Goal: Download file/media: Obtain a digital file from the website

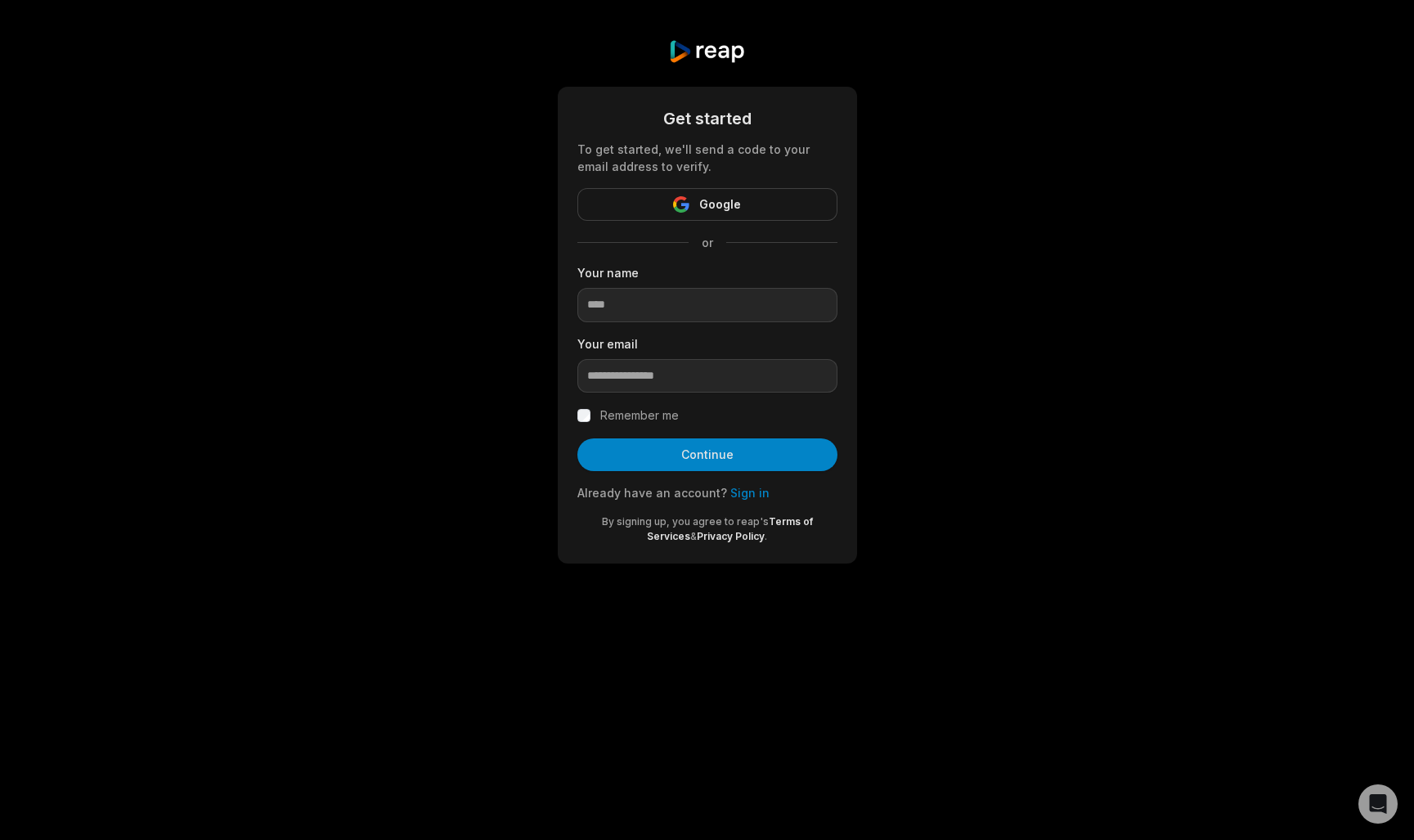
click at [743, 500] on div "Already have an account? Sign in" at bounding box center [707, 492] width 260 height 17
click at [742, 494] on link "Sign in" at bounding box center [750, 492] width 39 height 14
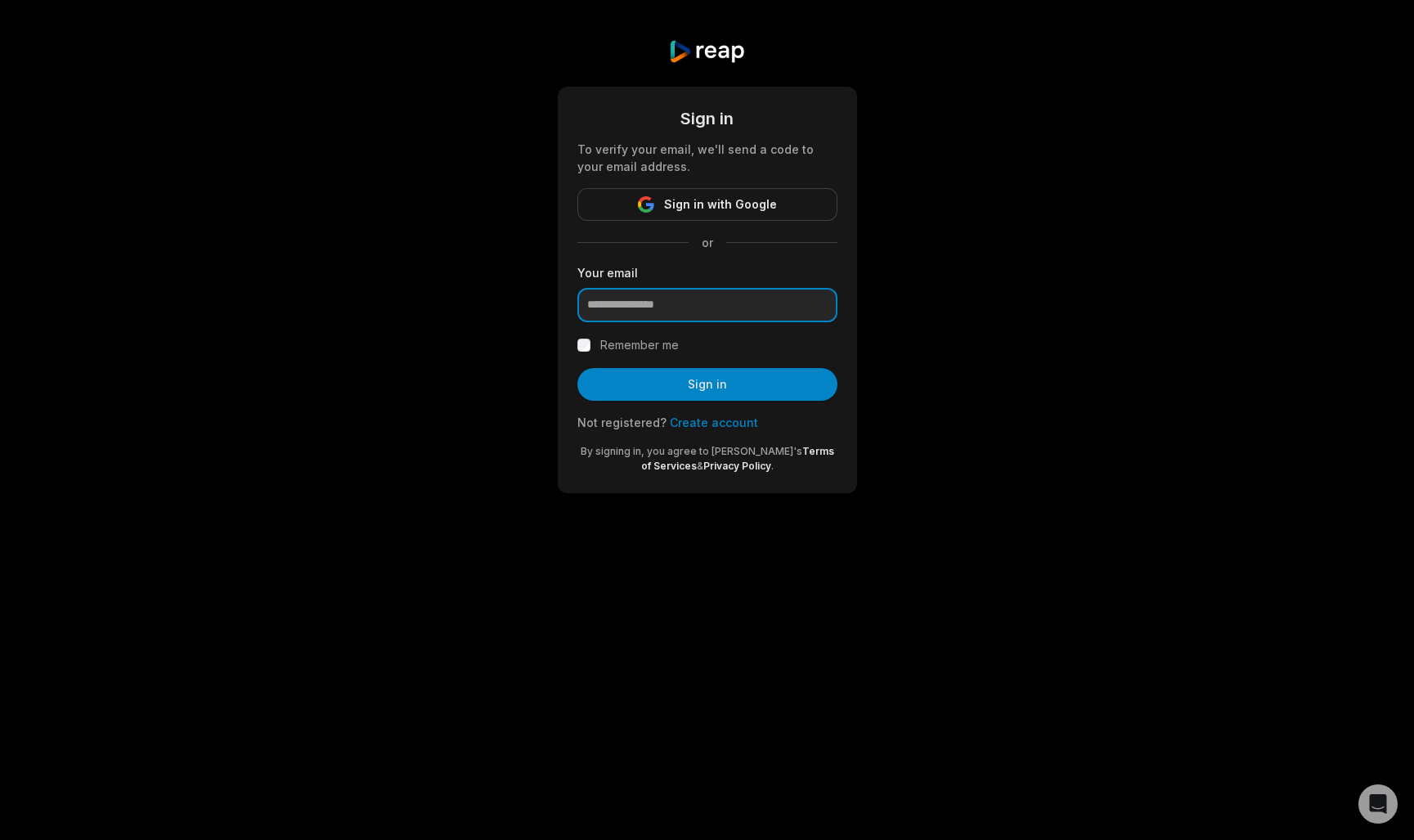
type input "**********"
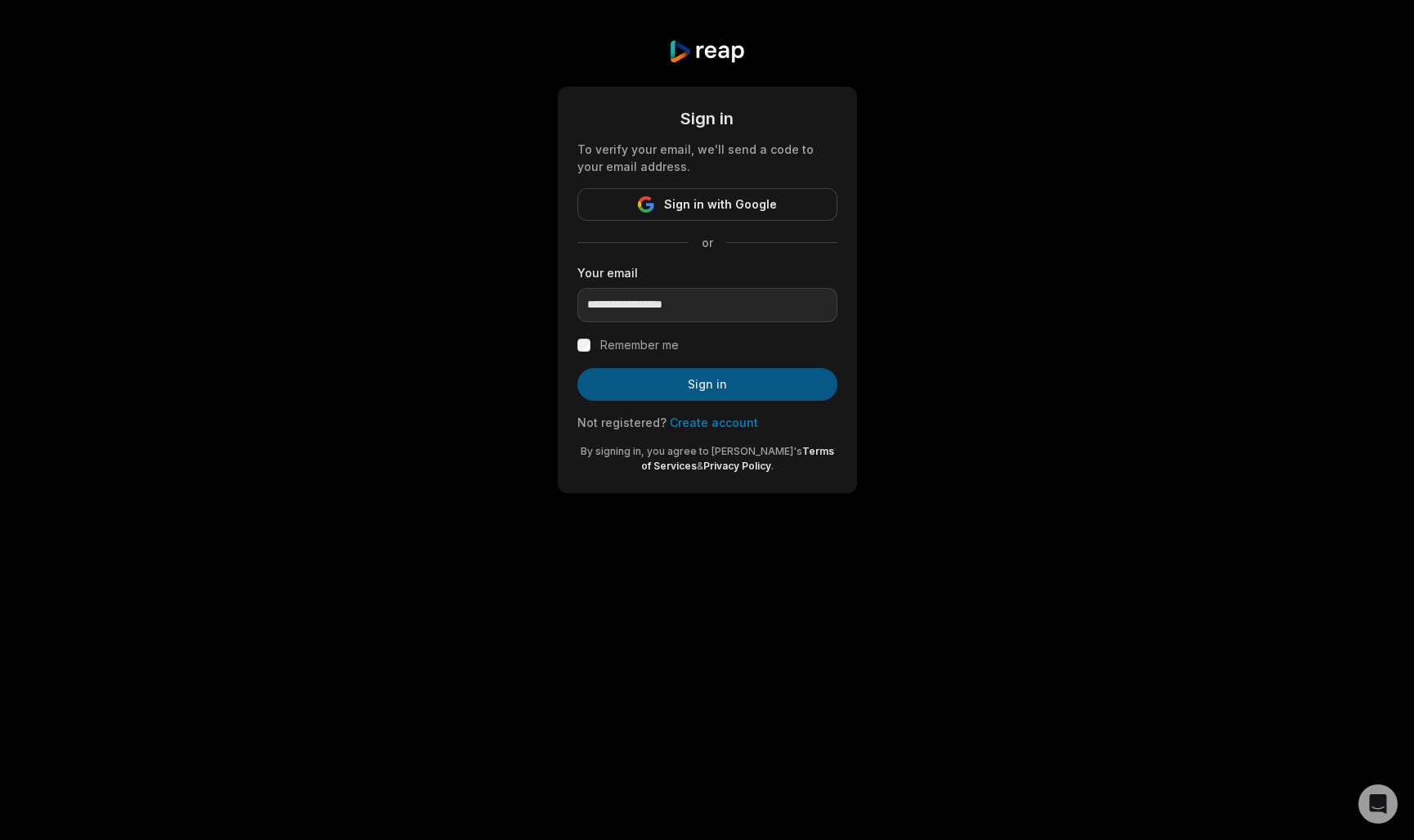
click at [703, 380] on button "Sign in" at bounding box center [707, 384] width 260 height 32
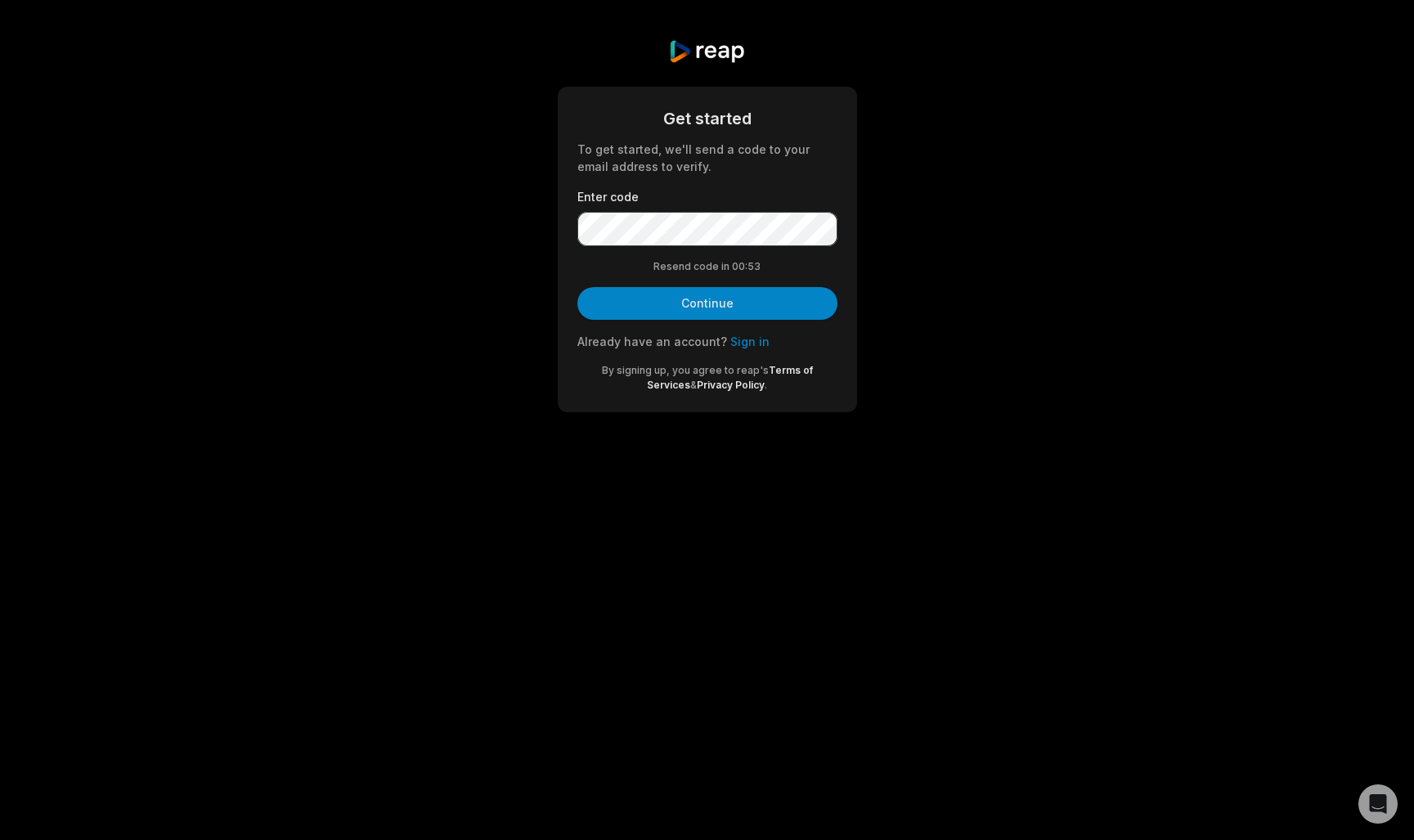
click at [1136, 549] on body "Get started To get started, we'll send a code to your email address to verify. …" at bounding box center [707, 420] width 1414 height 840
click at [707, 302] on button "Continue" at bounding box center [707, 303] width 260 height 32
click at [718, 306] on button "Continue" at bounding box center [707, 303] width 260 height 32
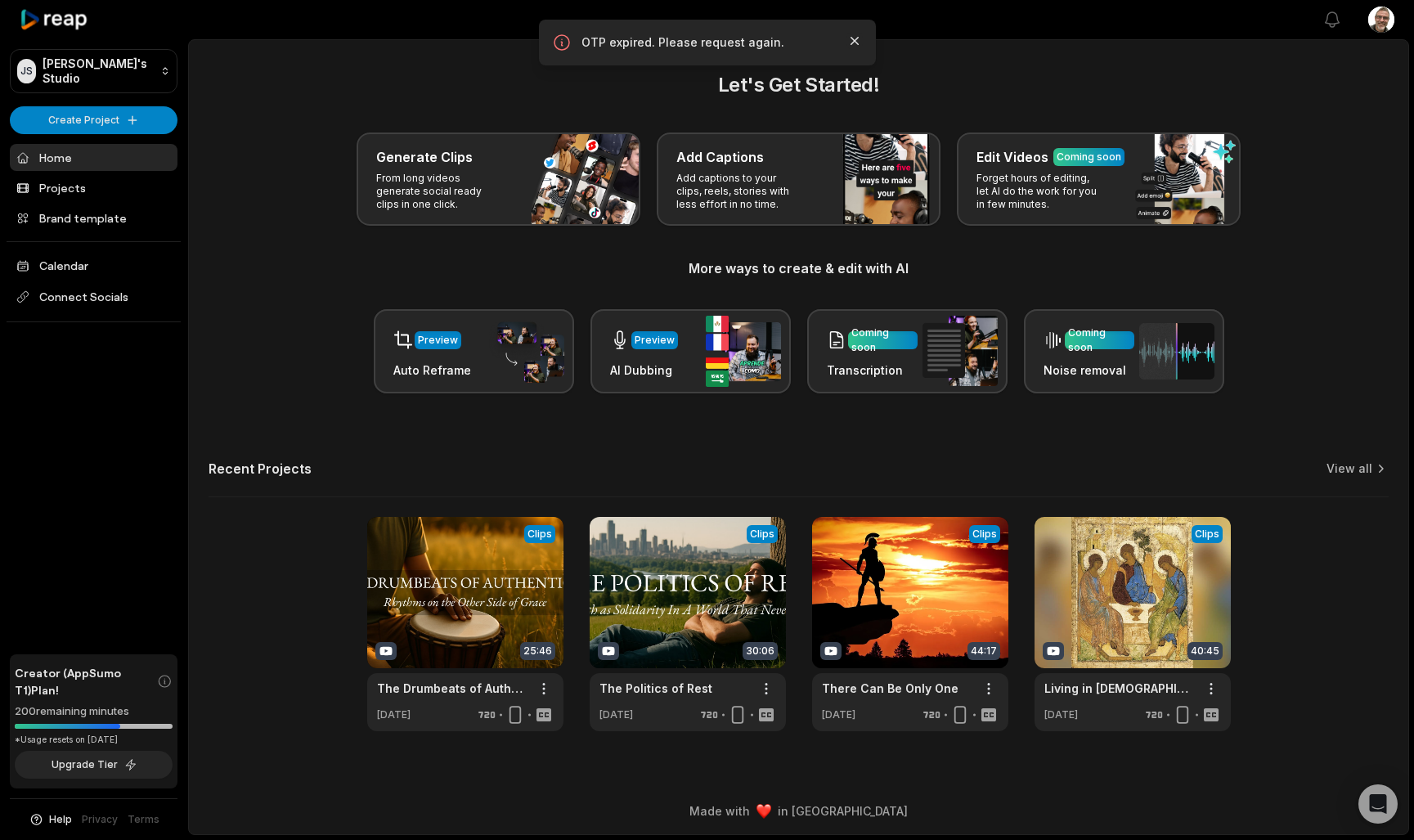
click at [854, 47] on icon "button" at bounding box center [854, 40] width 16 height 16
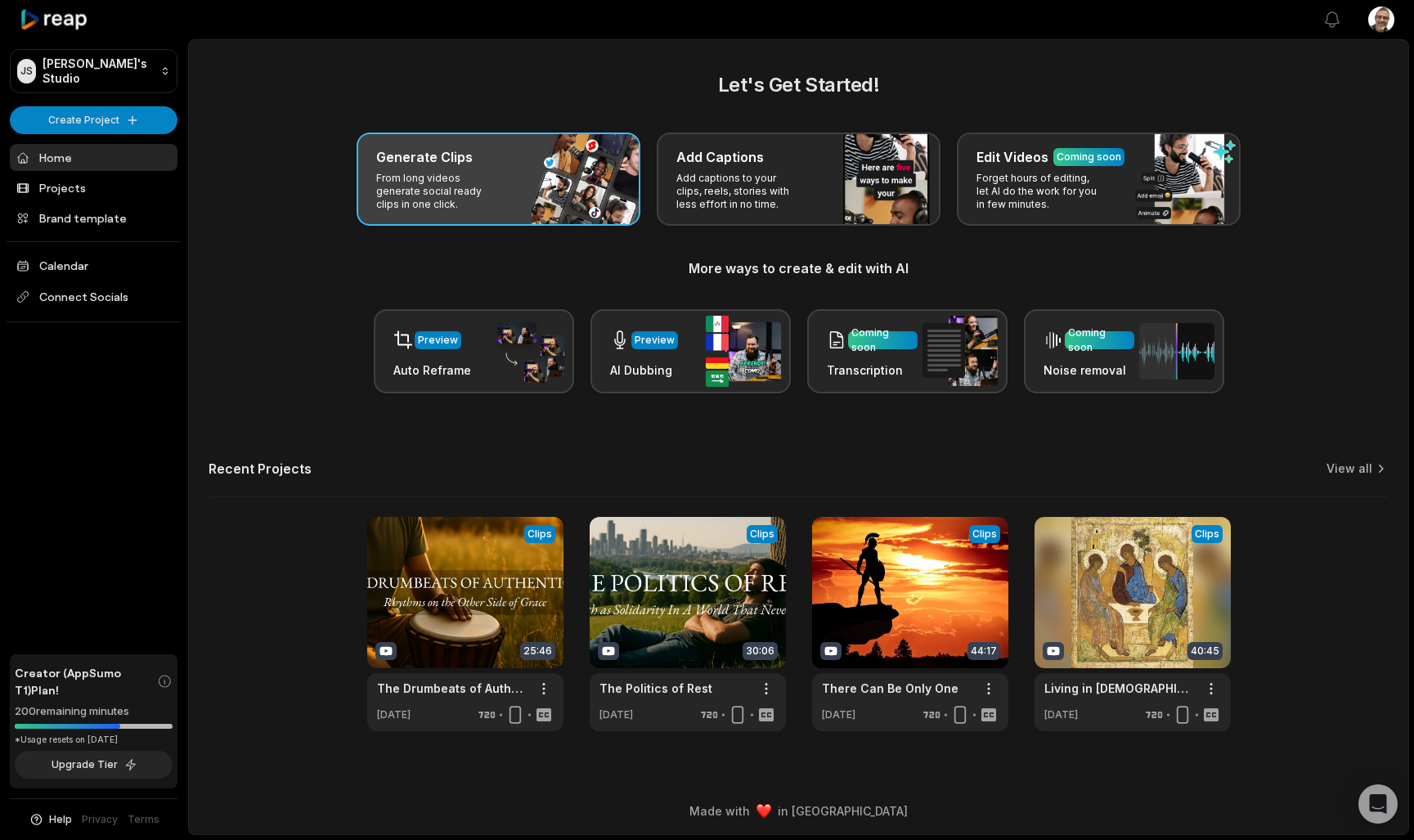
click at [551, 155] on div "Generate Clips" at bounding box center [498, 157] width 245 height 20
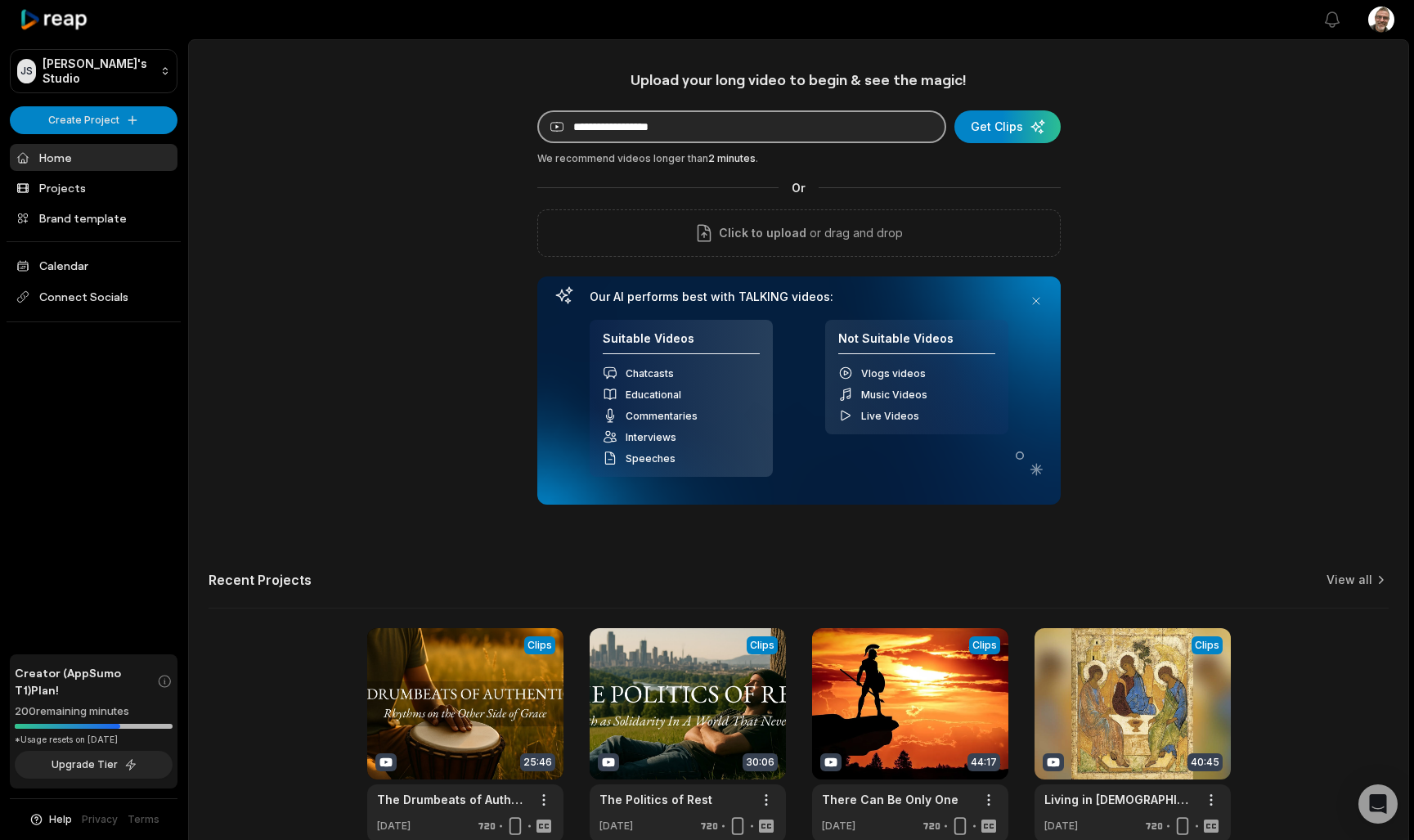
click at [625, 132] on input at bounding box center [742, 127] width 409 height 32
paste input "**********"
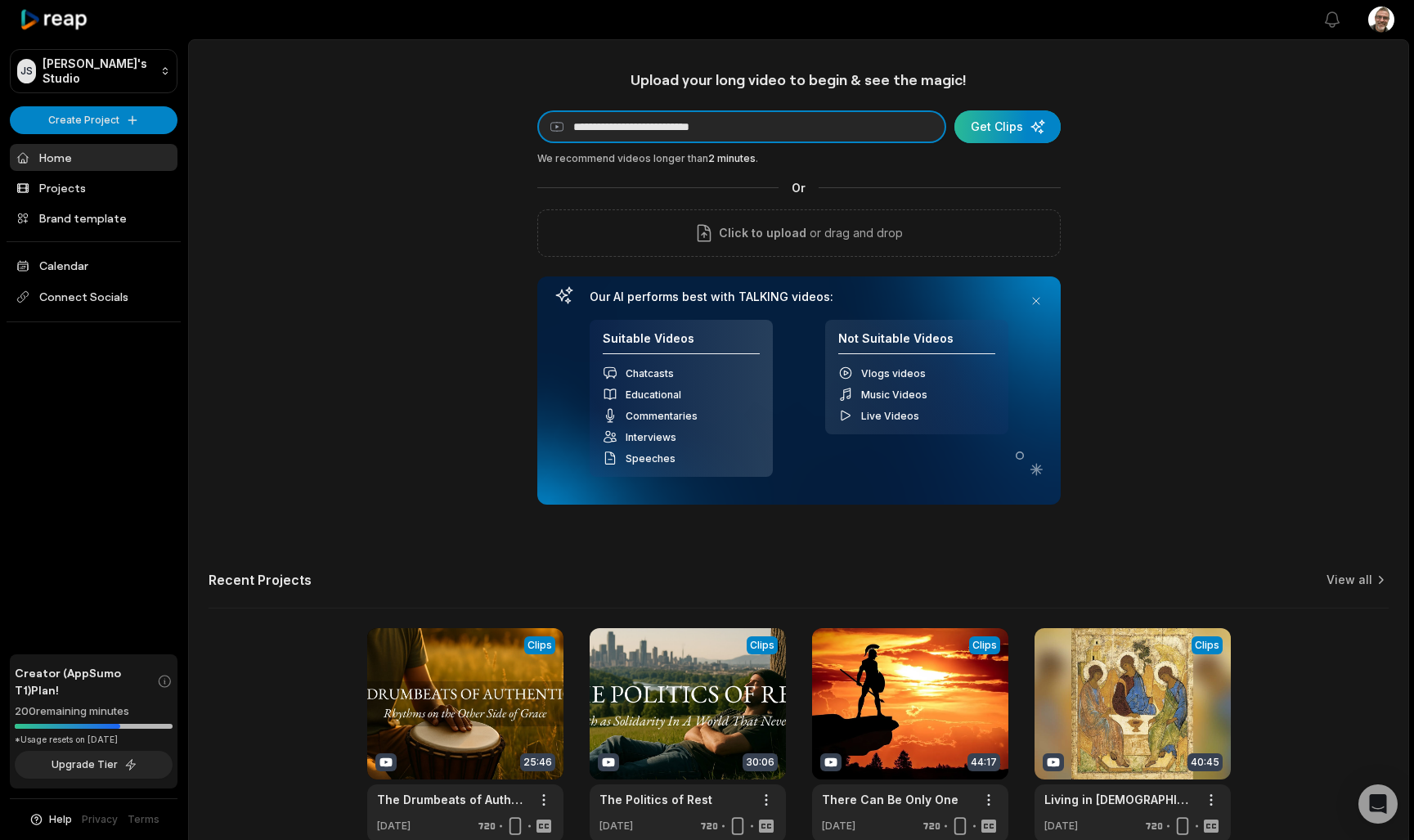
type input "**********"
click at [1030, 127] on div "submit" at bounding box center [1007, 127] width 107 height 32
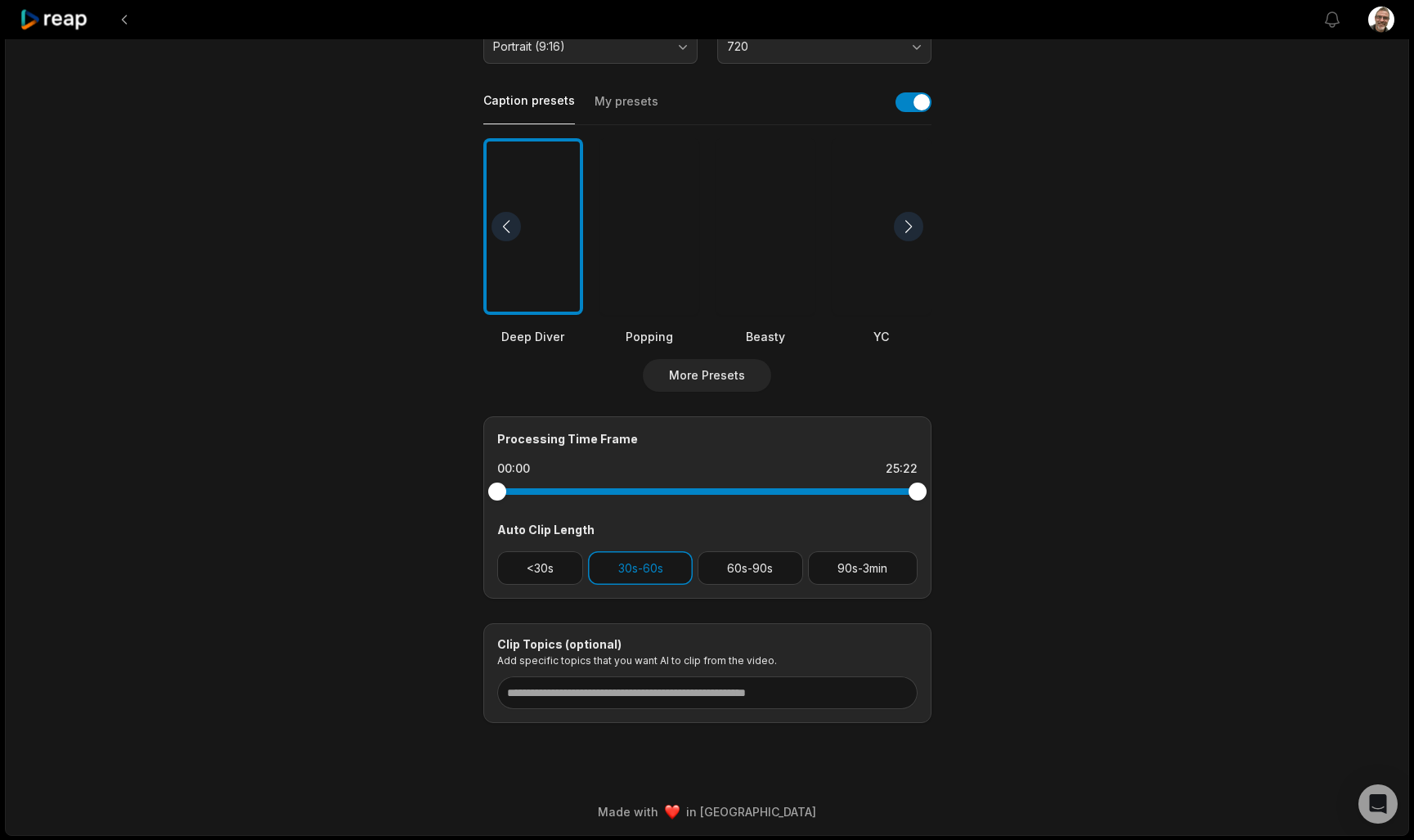
scroll to position [344, 0]
click at [566, 559] on button "<30s" at bounding box center [540, 568] width 87 height 33
click at [756, 567] on button "60s-90s" at bounding box center [751, 568] width 106 height 33
click at [832, 567] on button "90s-3min" at bounding box center [863, 568] width 110 height 33
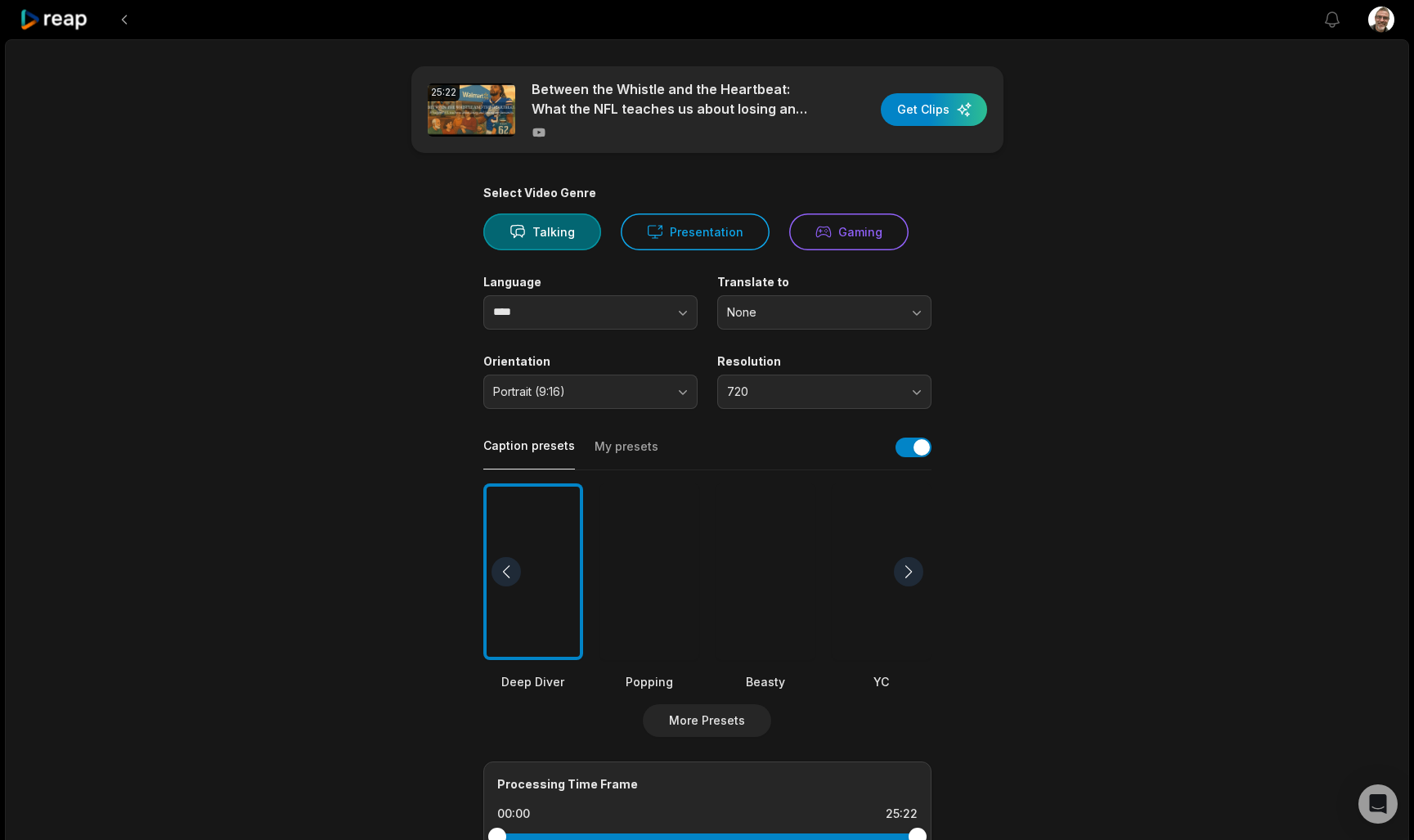
scroll to position [0, 0]
click at [933, 114] on div "button" at bounding box center [934, 109] width 107 height 32
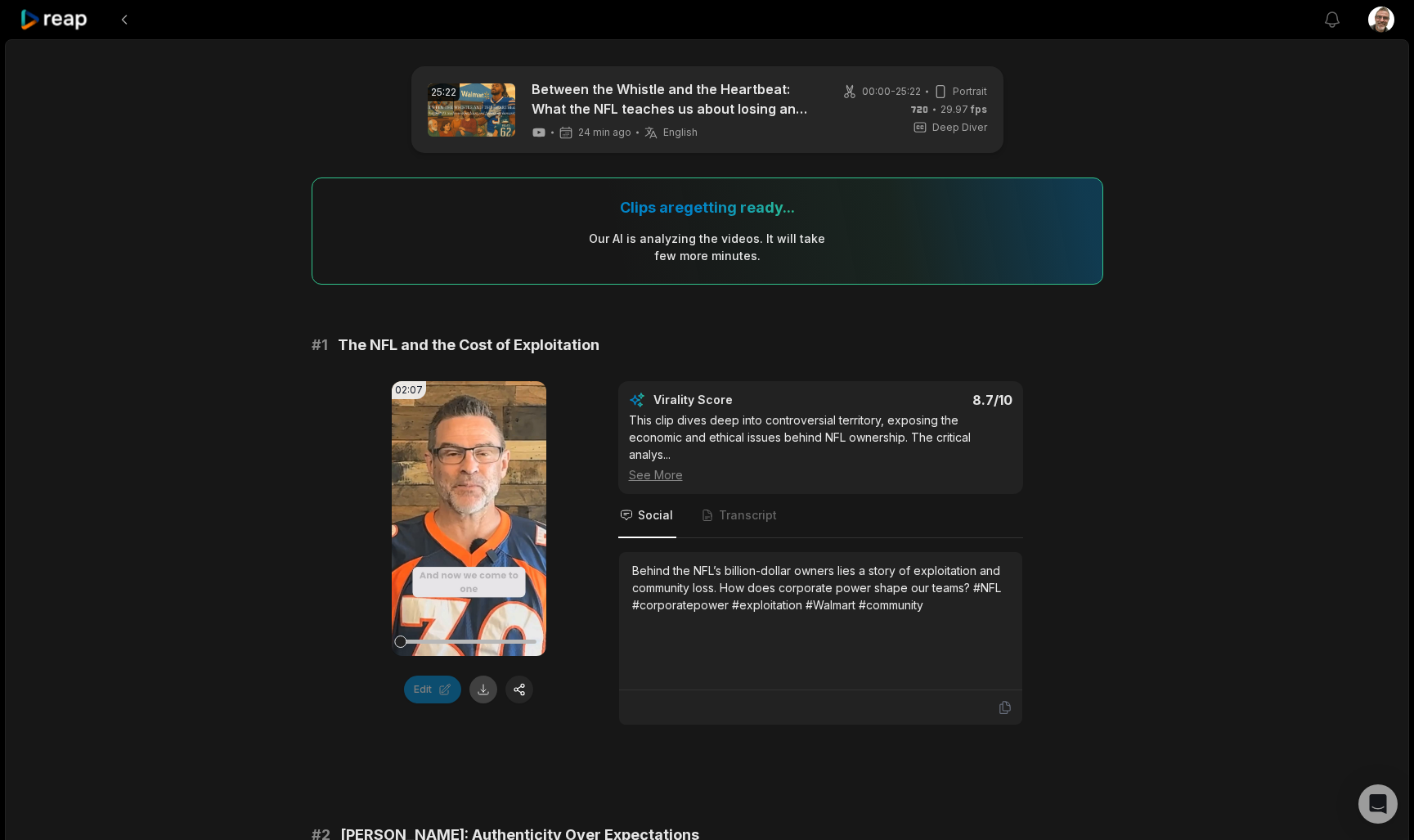
click at [491, 687] on button at bounding box center [483, 689] width 28 height 28
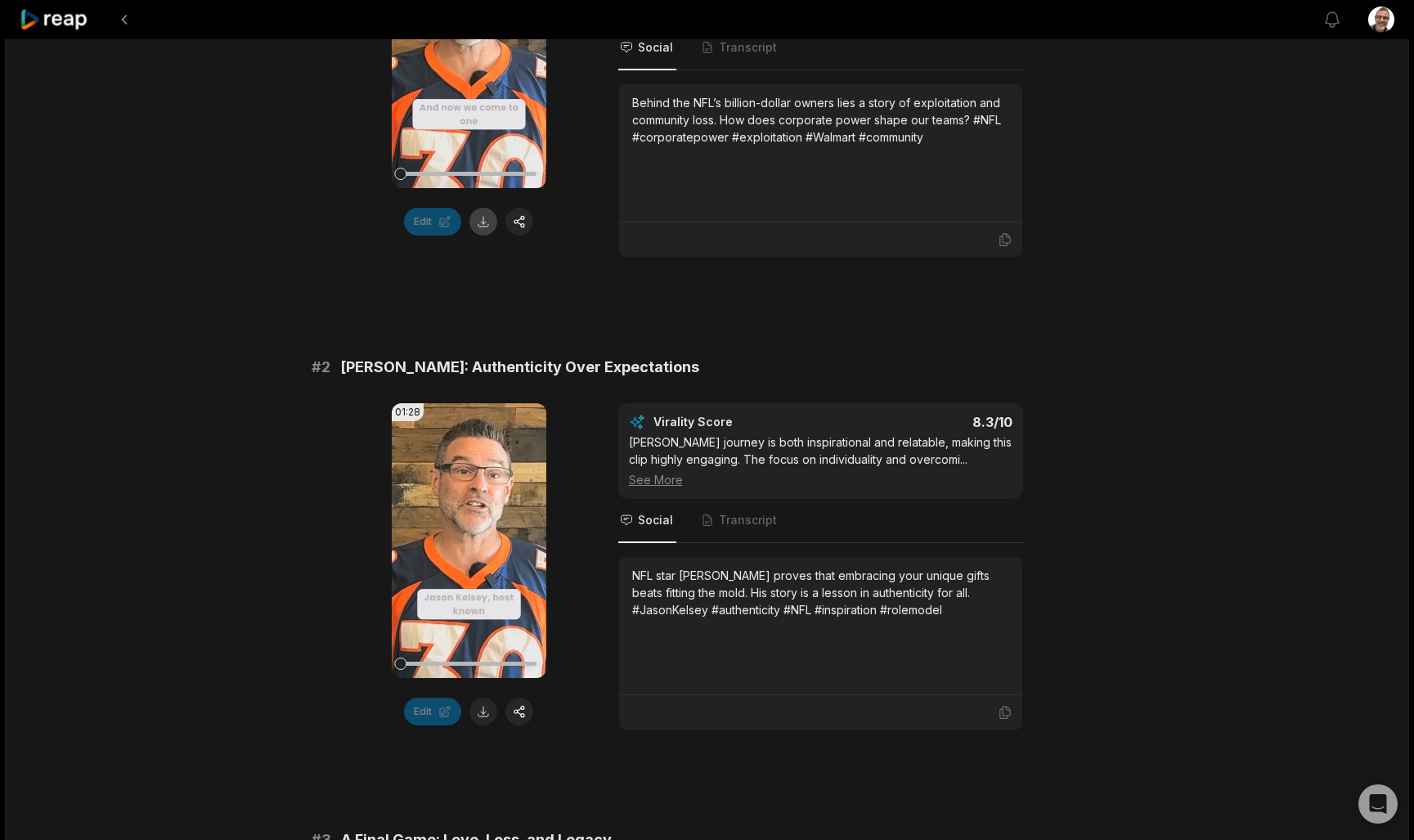
scroll to position [473, 0]
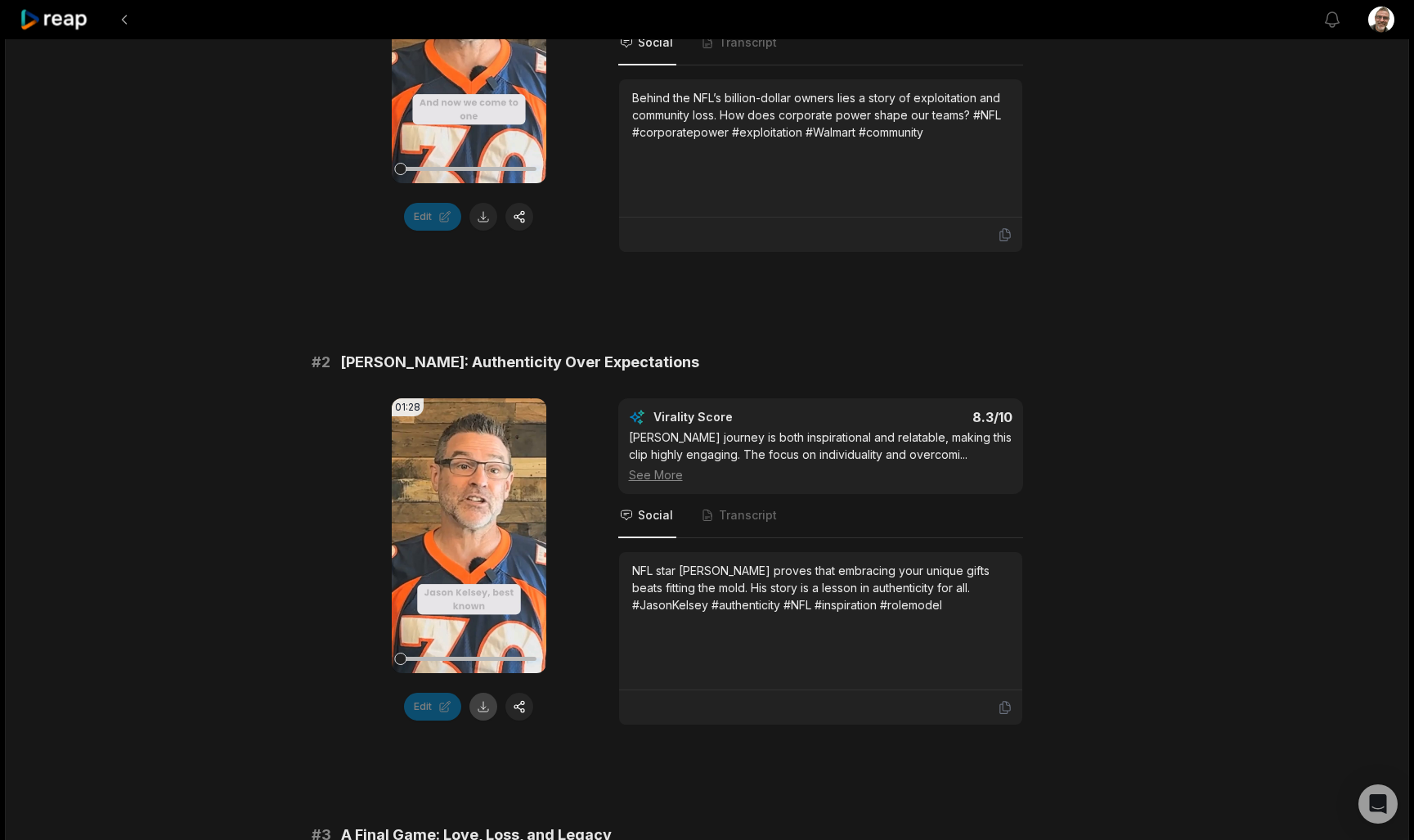
click at [488, 693] on button at bounding box center [483, 706] width 28 height 28
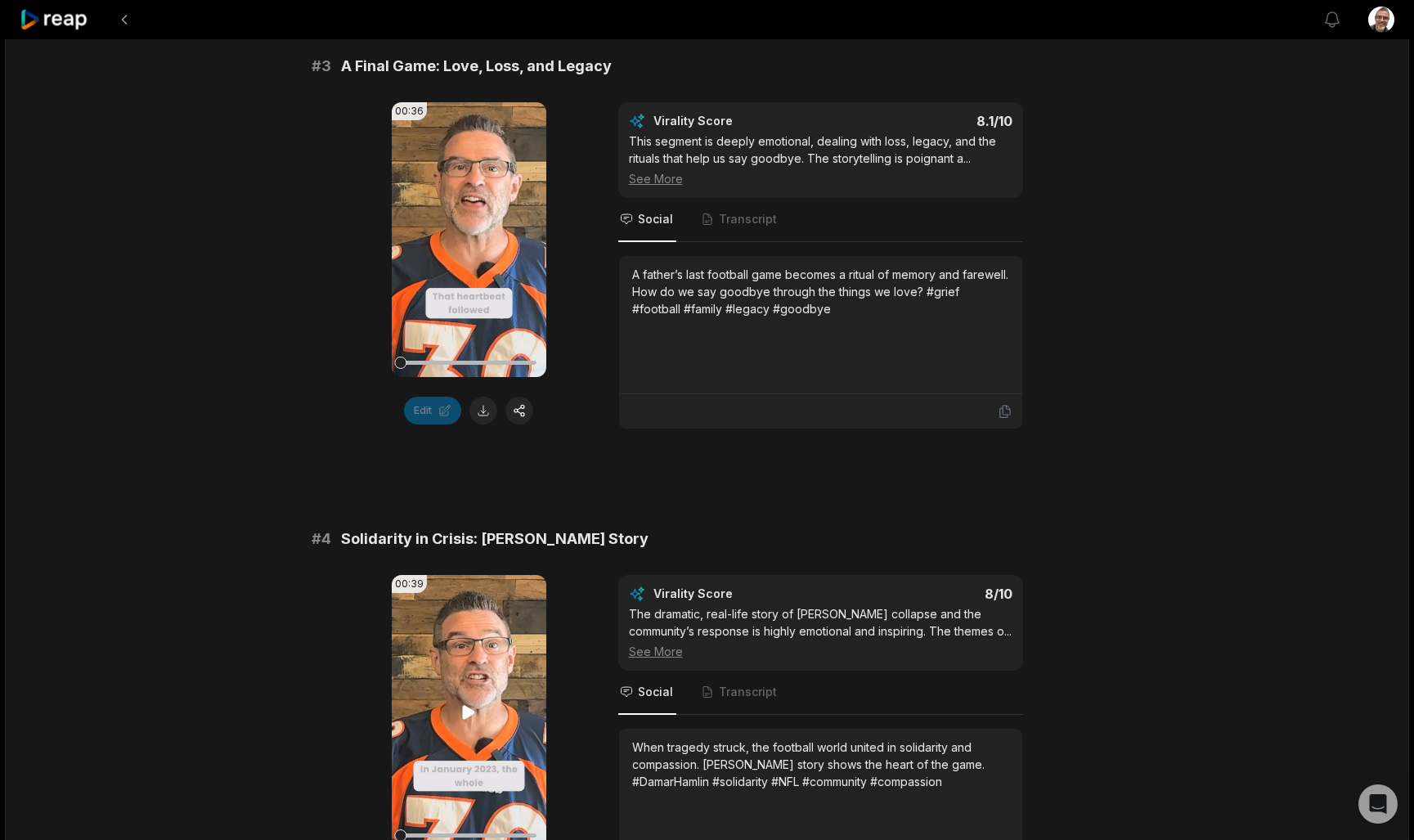
scroll to position [1246, 0]
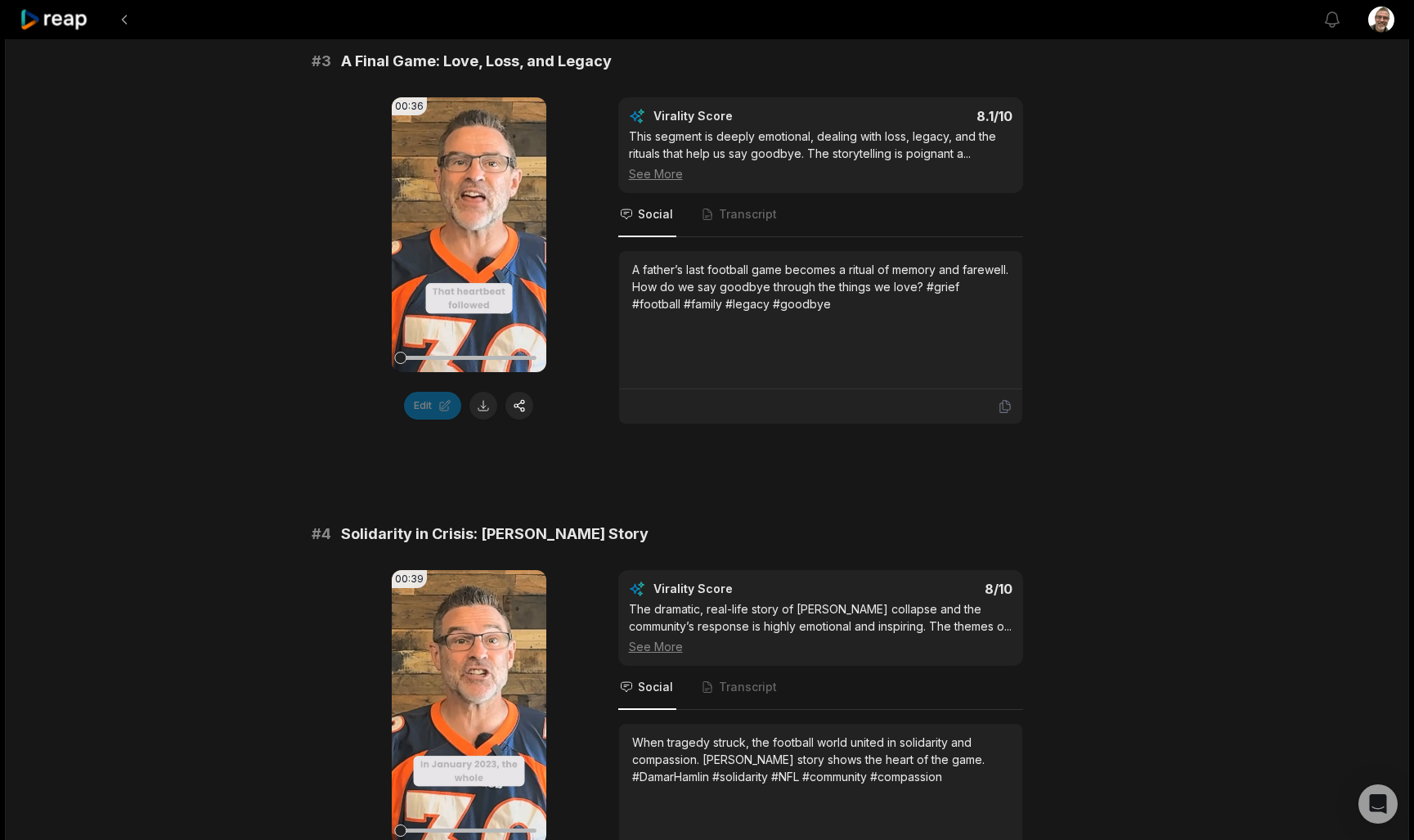
click at [498, 392] on div "Edit" at bounding box center [469, 406] width 154 height 28
click at [491, 394] on button at bounding box center [483, 406] width 28 height 28
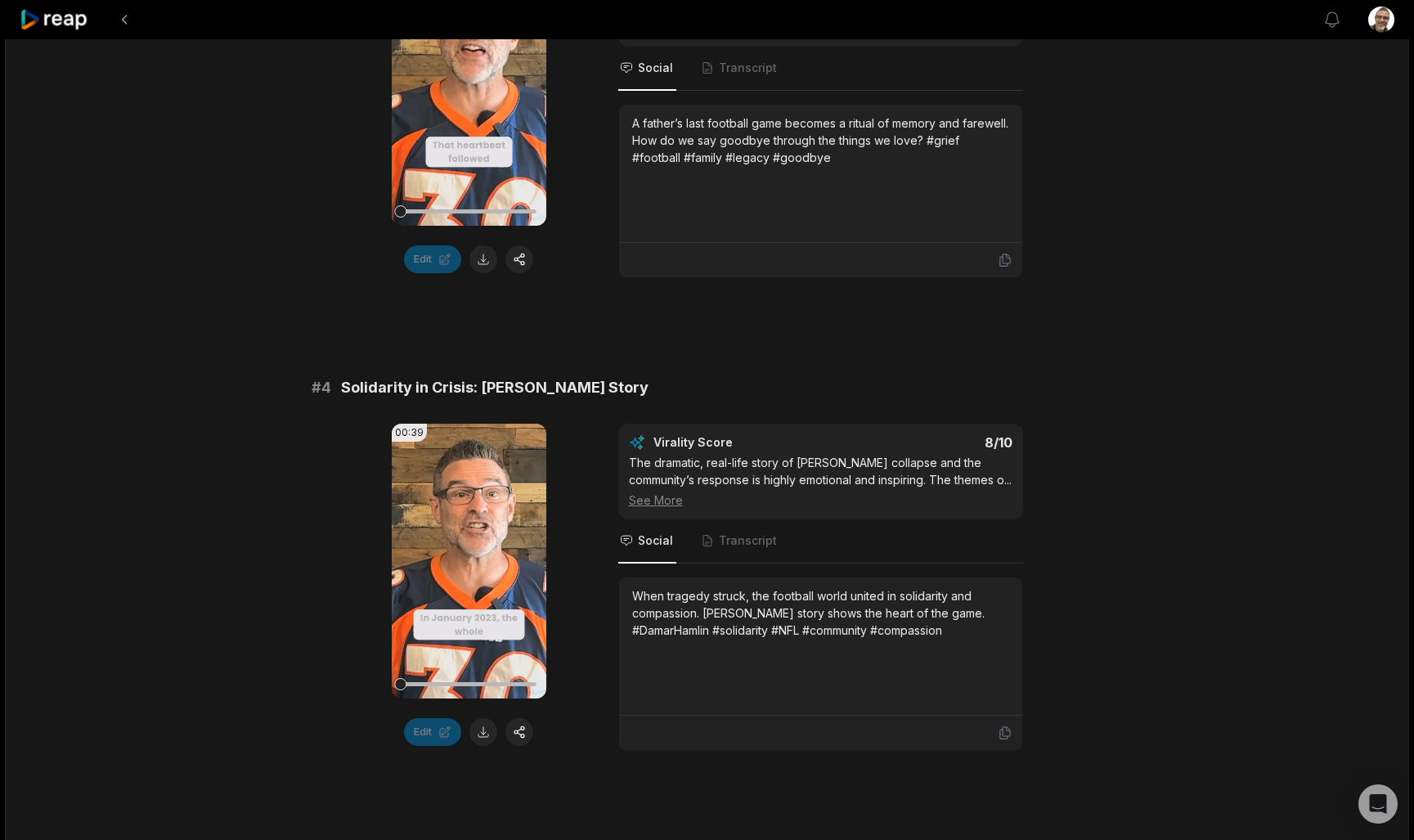
scroll to position [1398, 0]
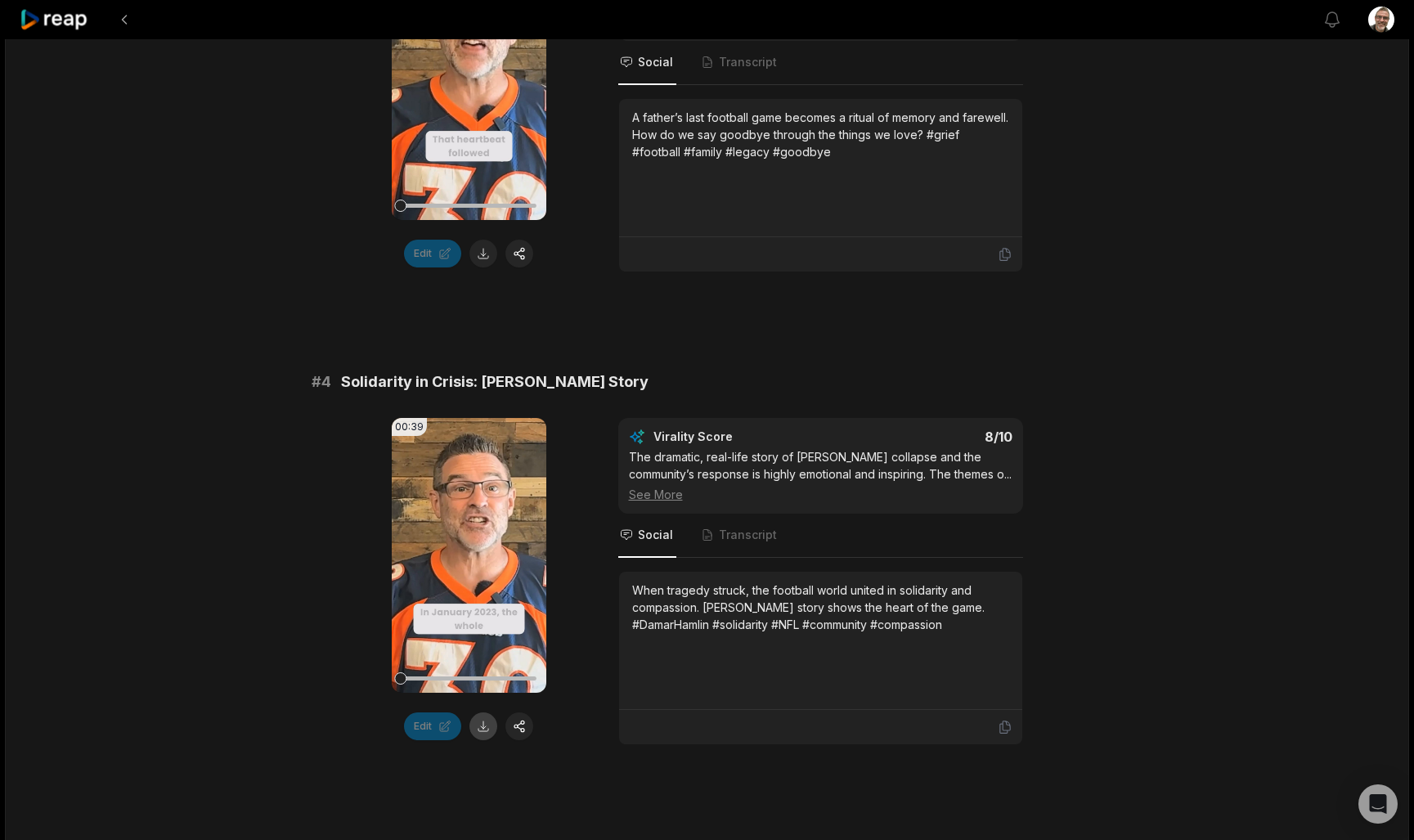
click at [476, 716] on button at bounding box center [483, 726] width 28 height 28
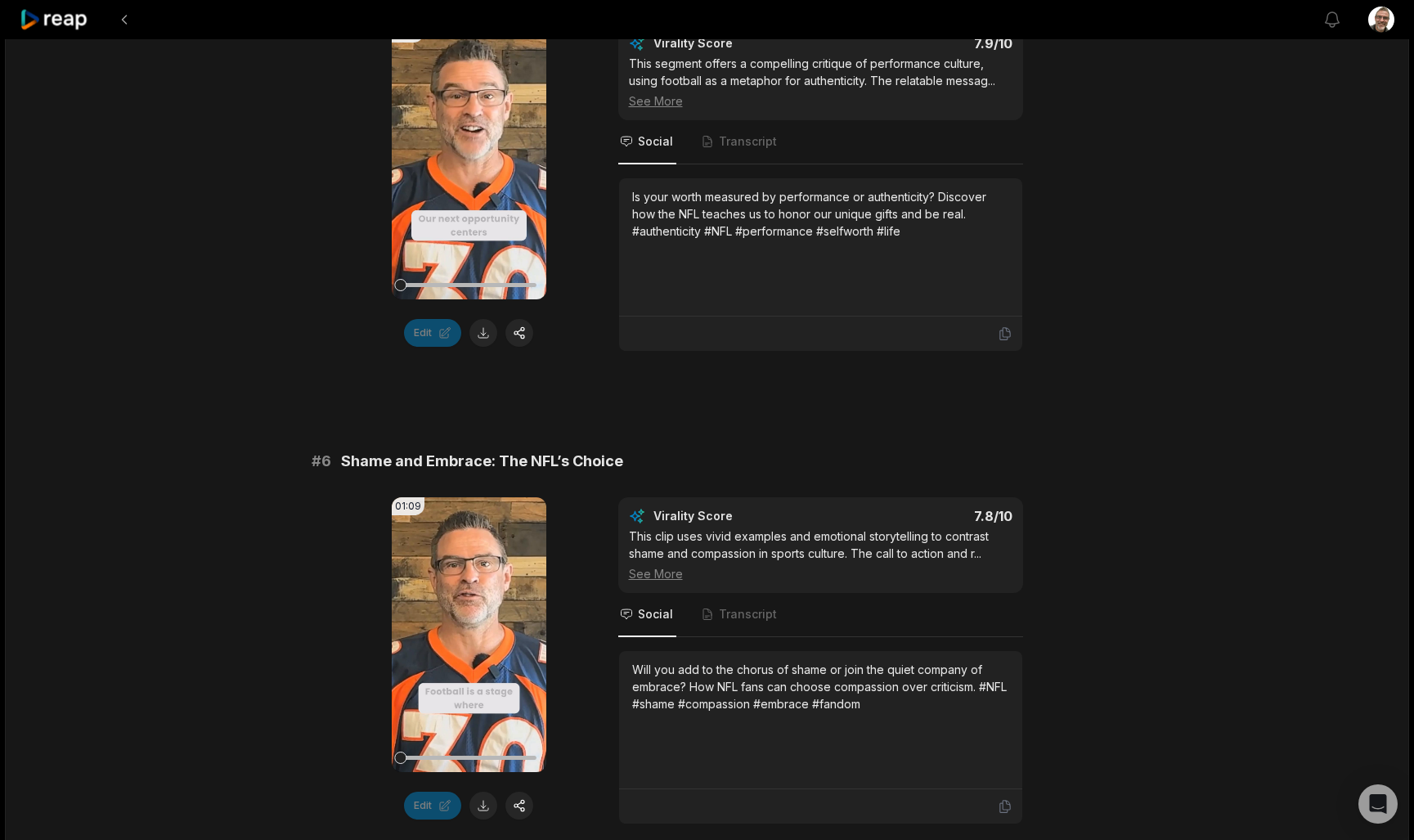
scroll to position [2280, 0]
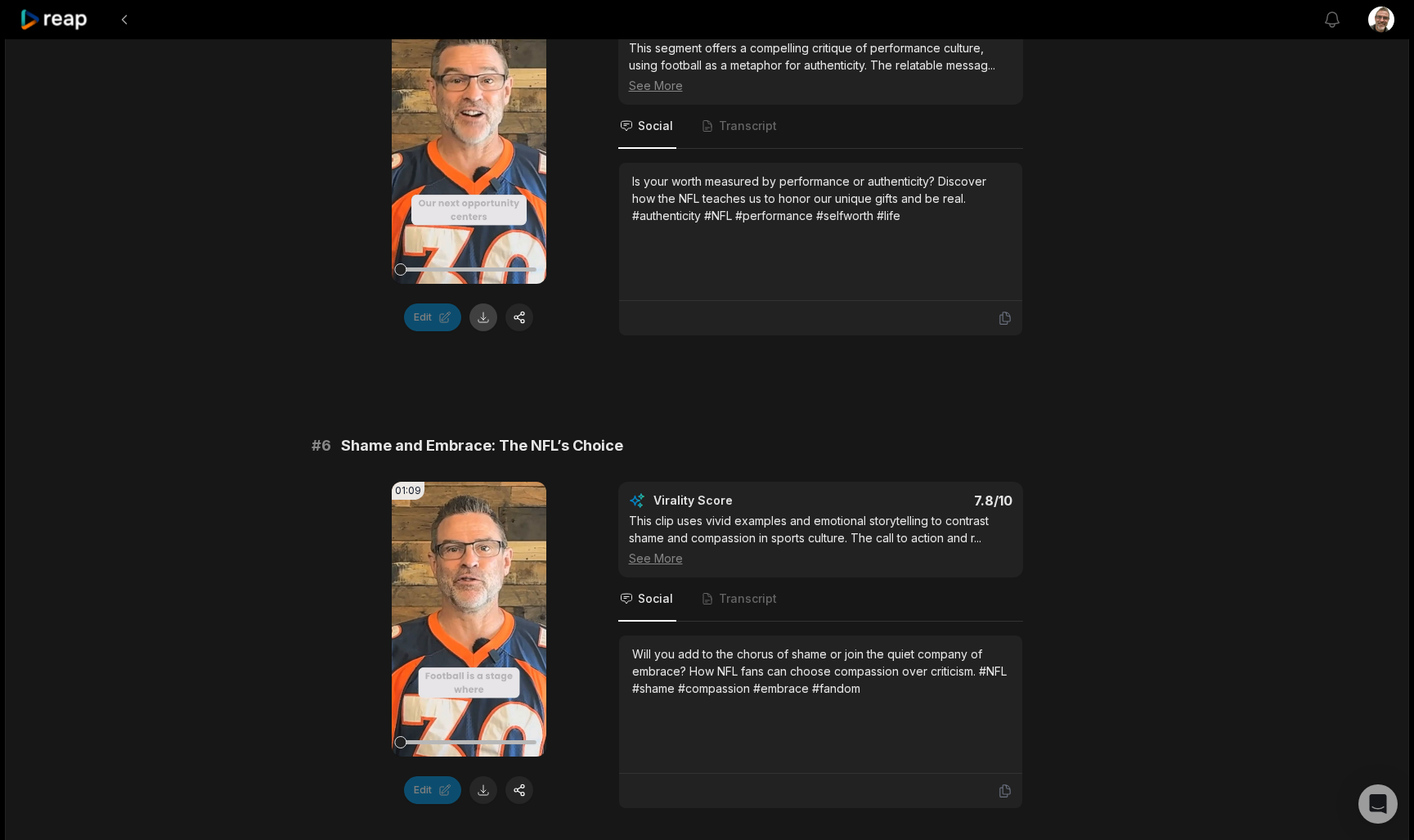
click at [489, 326] on button at bounding box center [483, 317] width 28 height 28
click at [477, 796] on button at bounding box center [483, 790] width 28 height 28
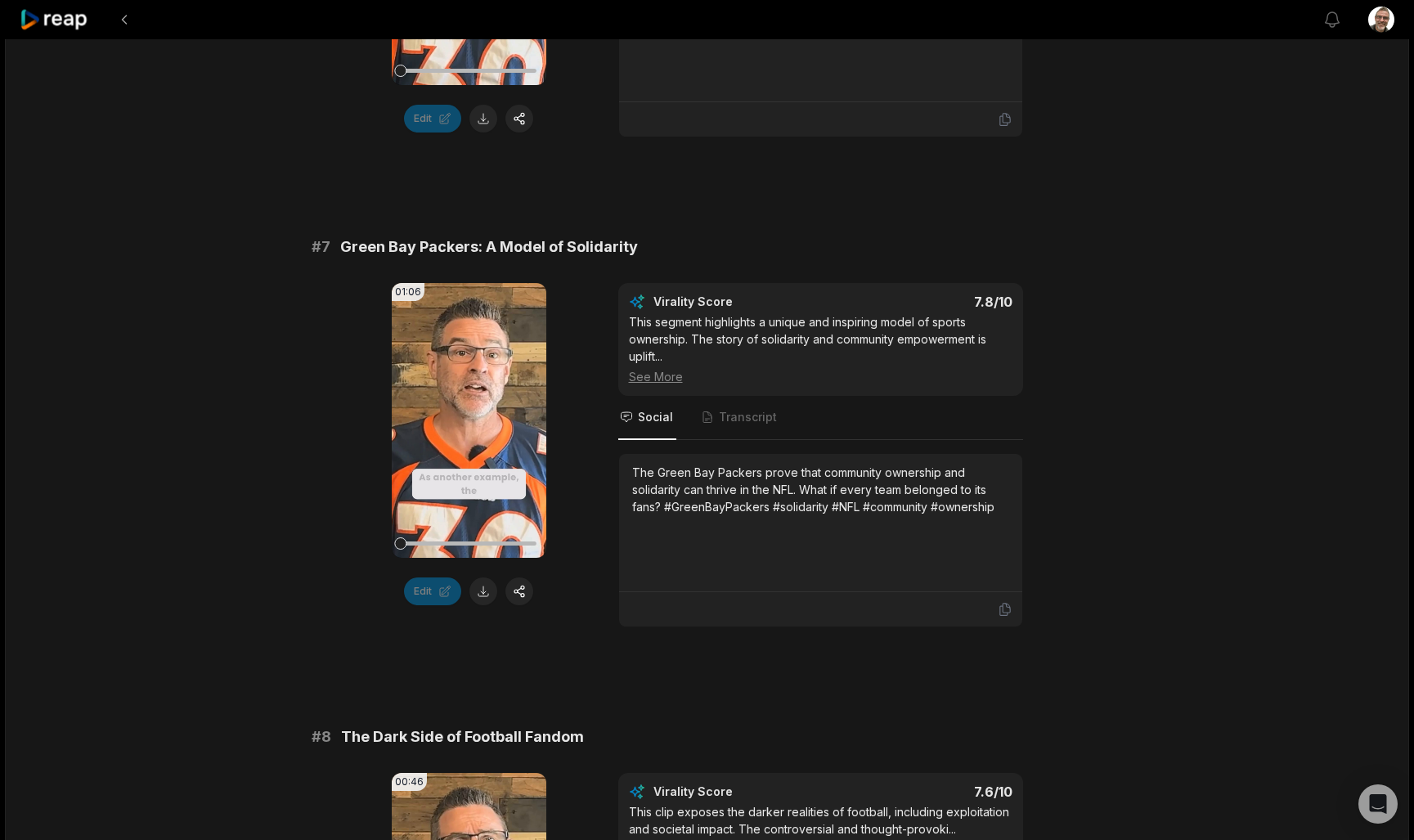
scroll to position [2954, 0]
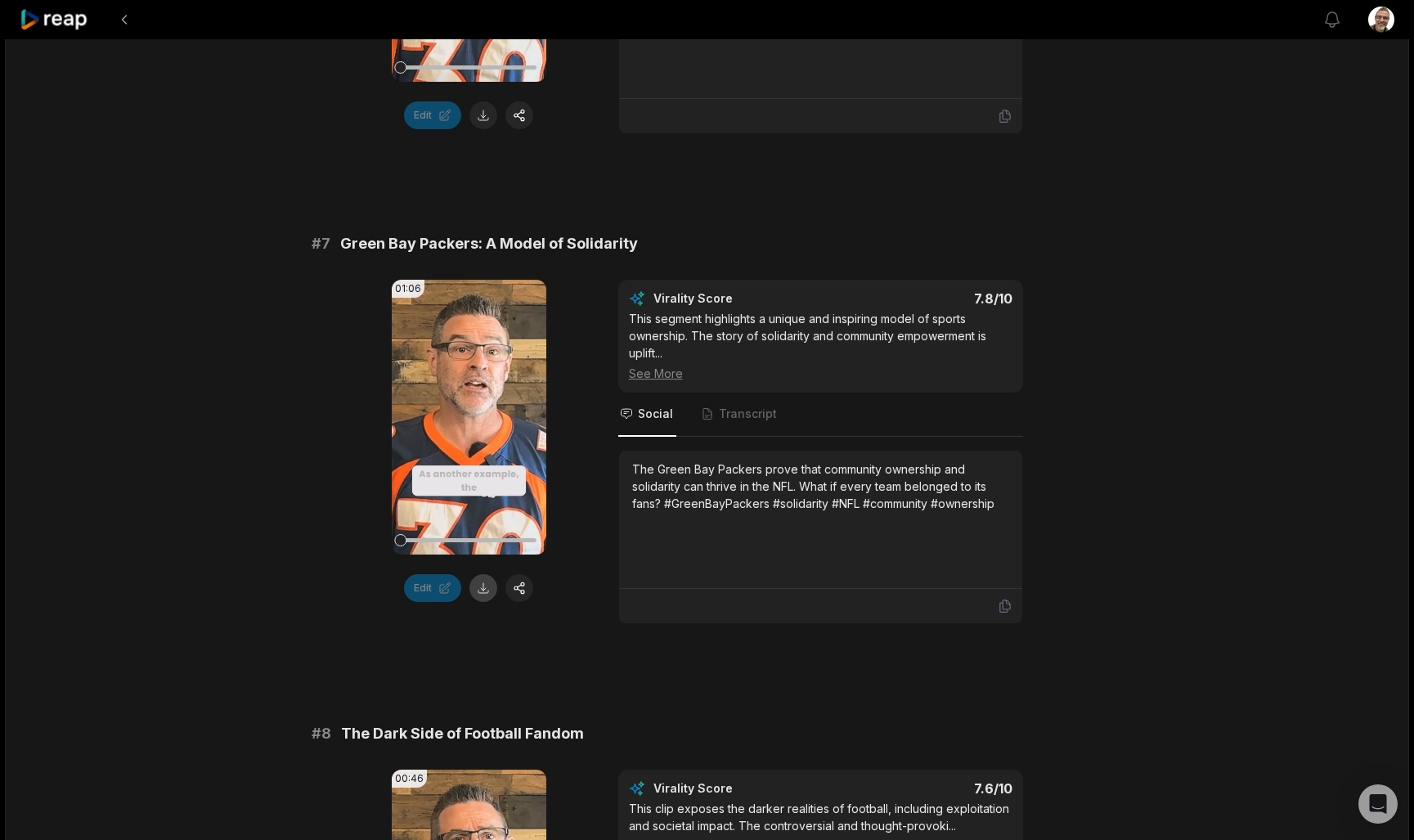
click at [490, 587] on button at bounding box center [483, 588] width 28 height 28
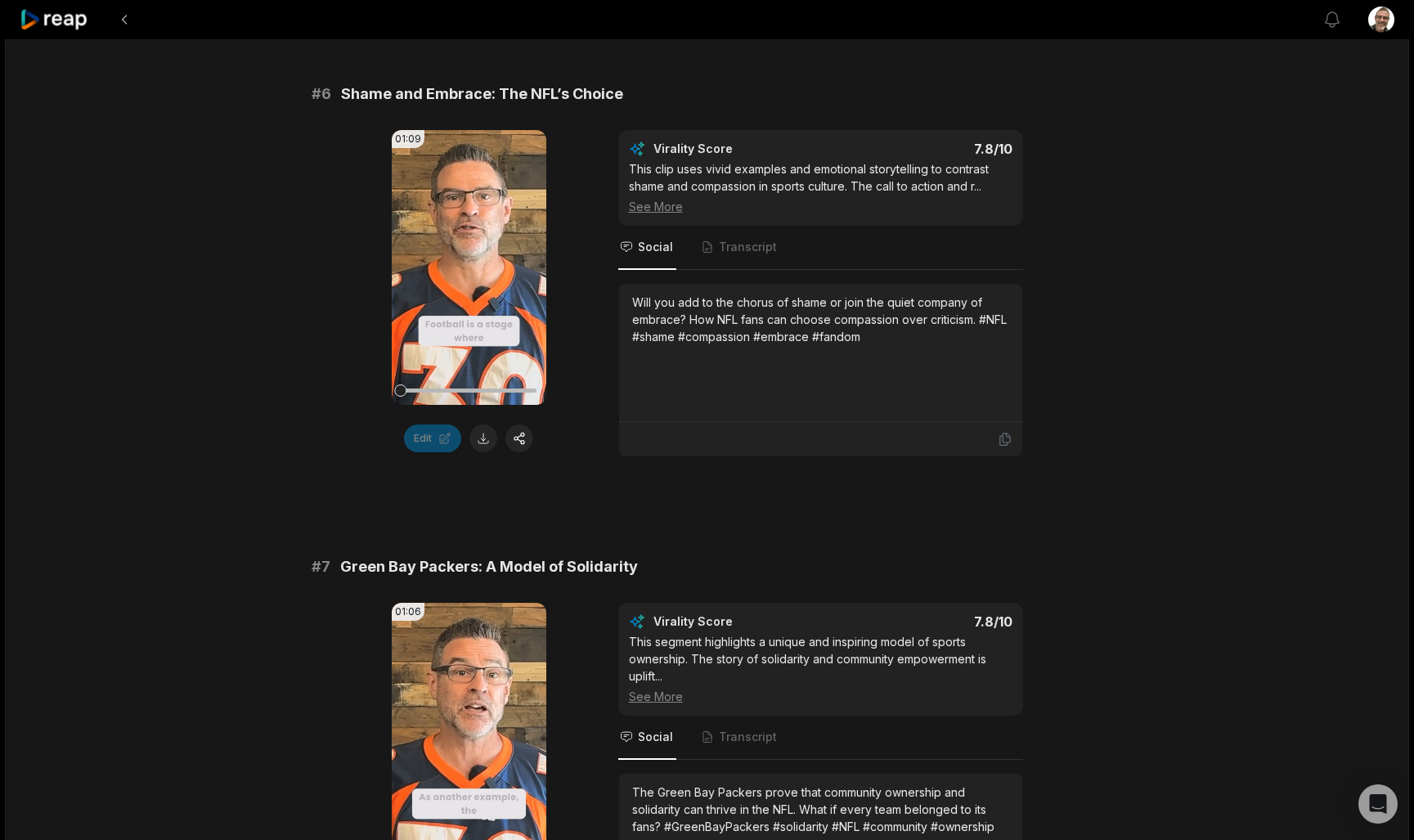
scroll to position [2615, 0]
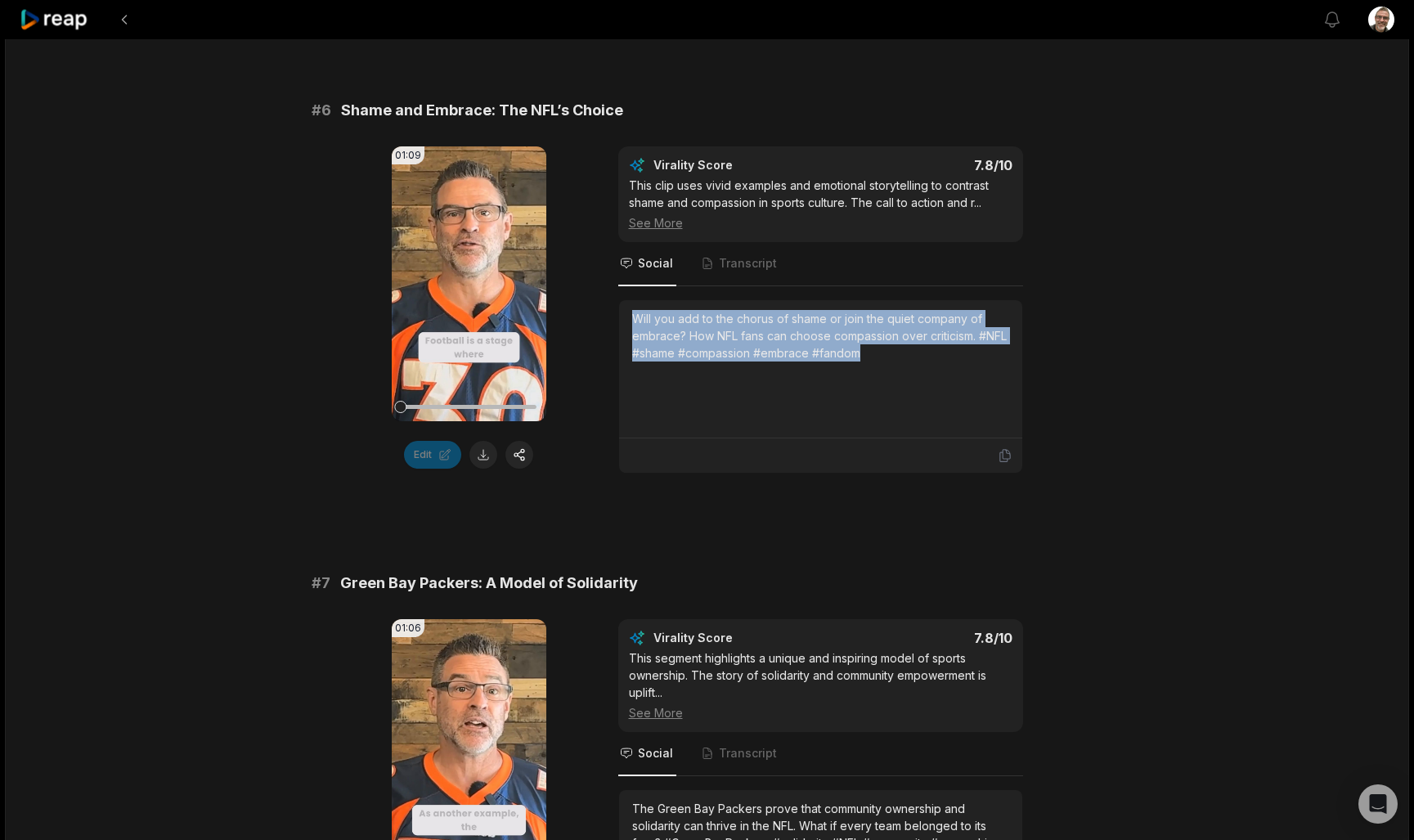
drag, startPoint x: 906, startPoint y: 354, endPoint x: 617, endPoint y: 310, distance: 292.3
click at [617, 310] on div "01:09 Your browser does not support mp4 format. Edit Virality Score 7.8 /10 Thi…" at bounding box center [707, 310] width 792 height 327
copy div "Will you add to the chorus of shame or join the quiet company of embrace? How N…"
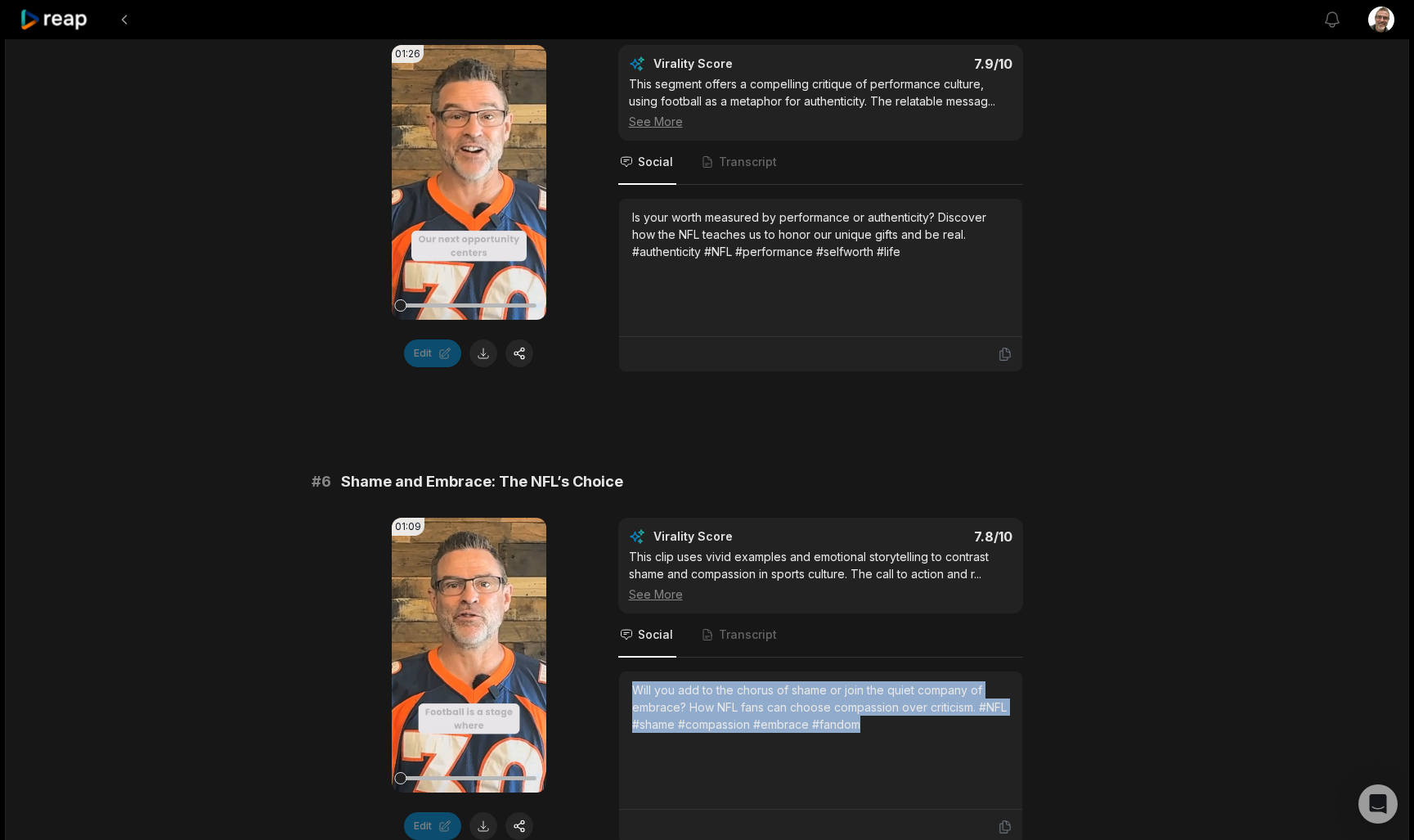
scroll to position [2206, 0]
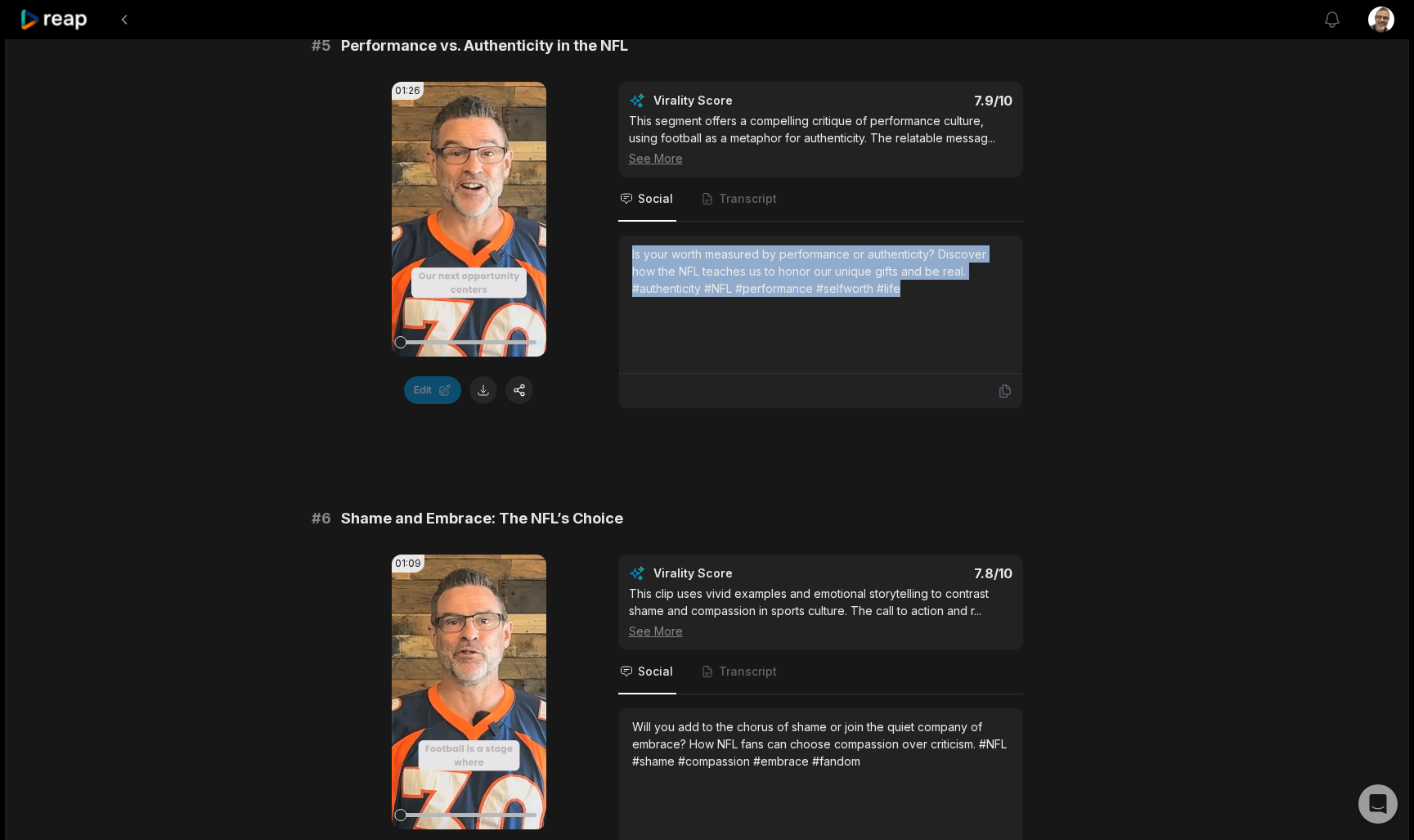
click at [597, 227] on div "01:26 Your browser does not support mp4 format. Edit Virality Score 7.9 /10 Thi…" at bounding box center [707, 245] width 792 height 327
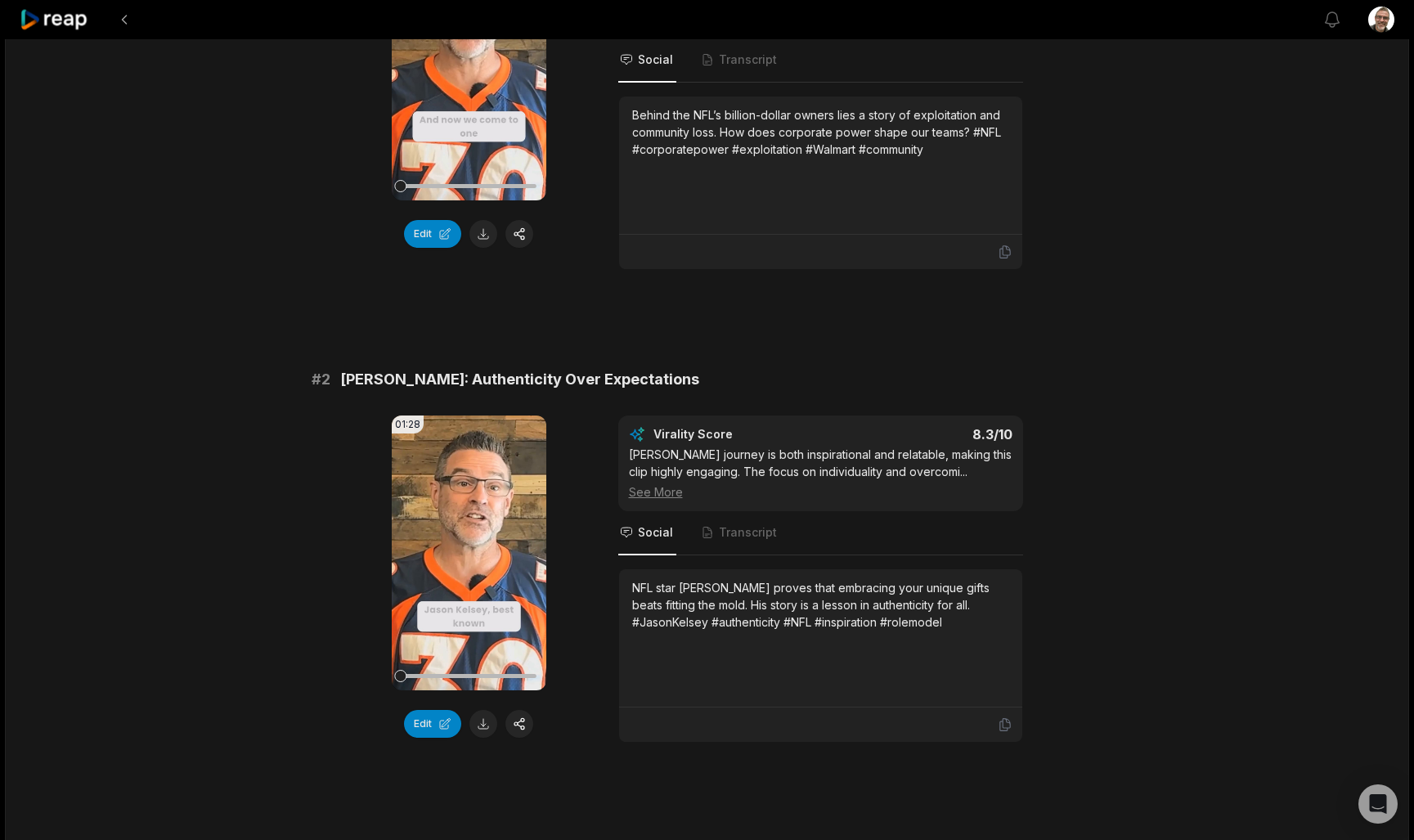
scroll to position [323, 0]
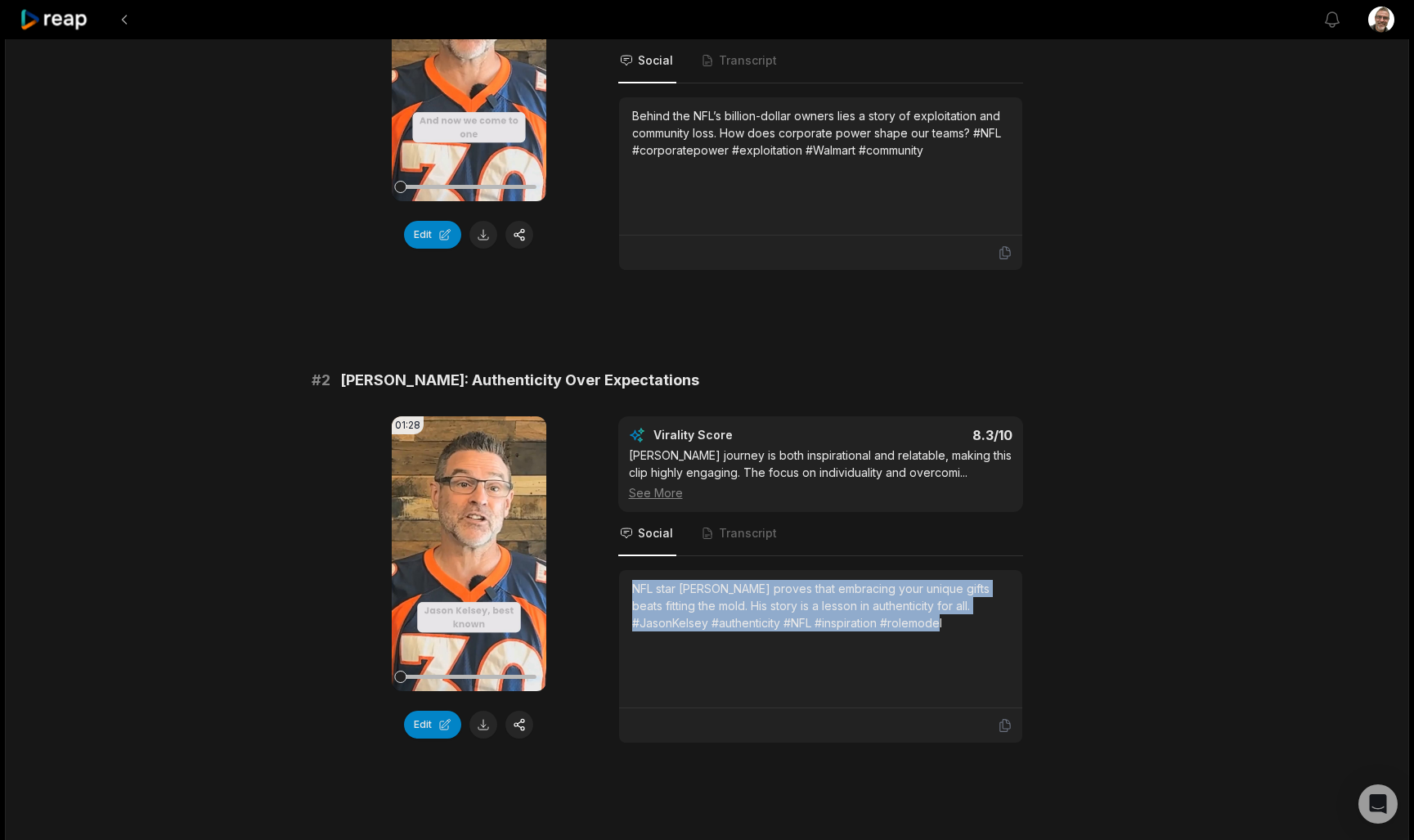
drag, startPoint x: 959, startPoint y: 608, endPoint x: 620, endPoint y: 560, distance: 342.4
click at [620, 570] on div "NFL star [PERSON_NAME] proves that embracing your unique gifts beats fitting th…" at bounding box center [820, 639] width 403 height 138
copy div "NFL star [PERSON_NAME] proves that embracing your unique gifts beats fitting th…"
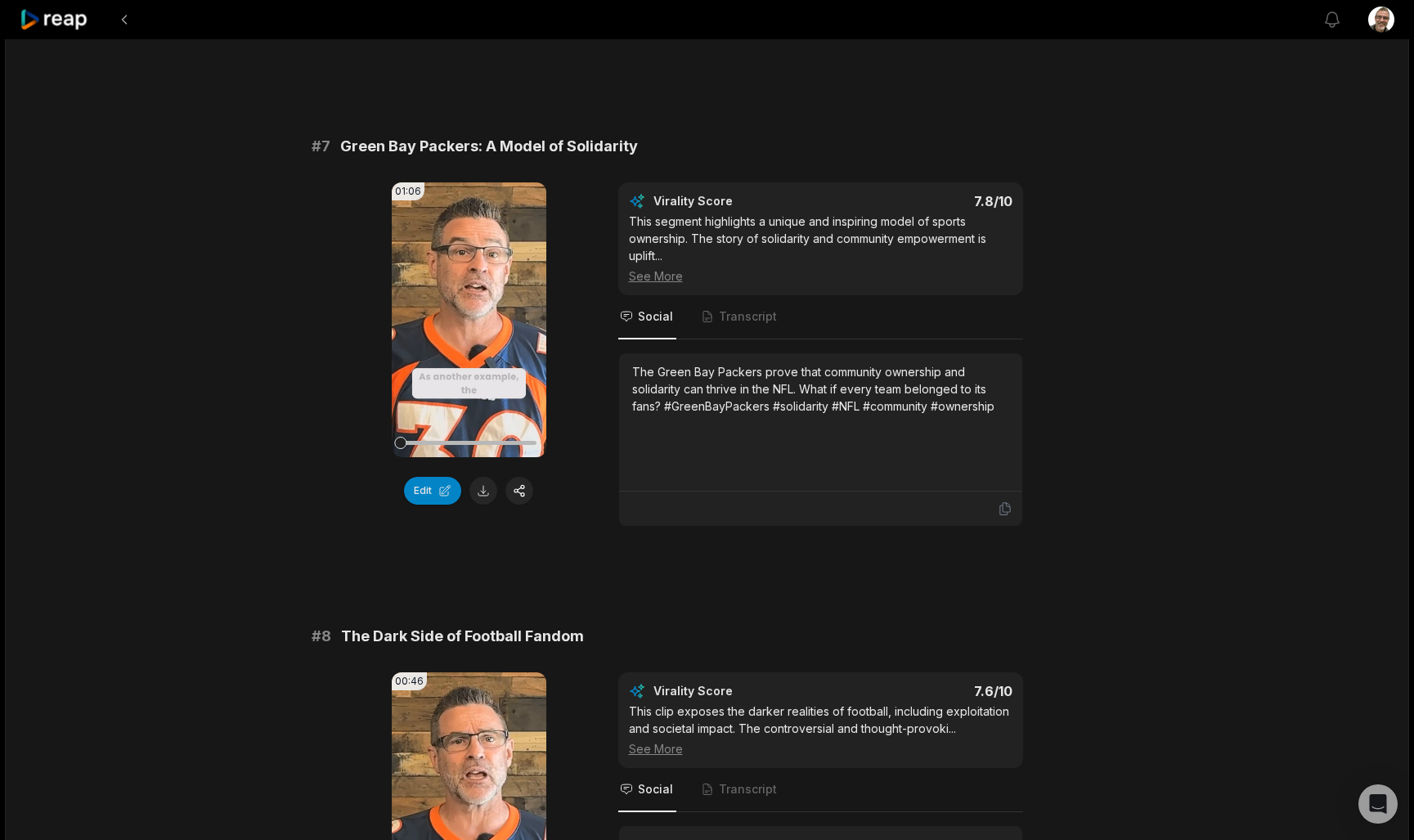
scroll to position [2917, 0]
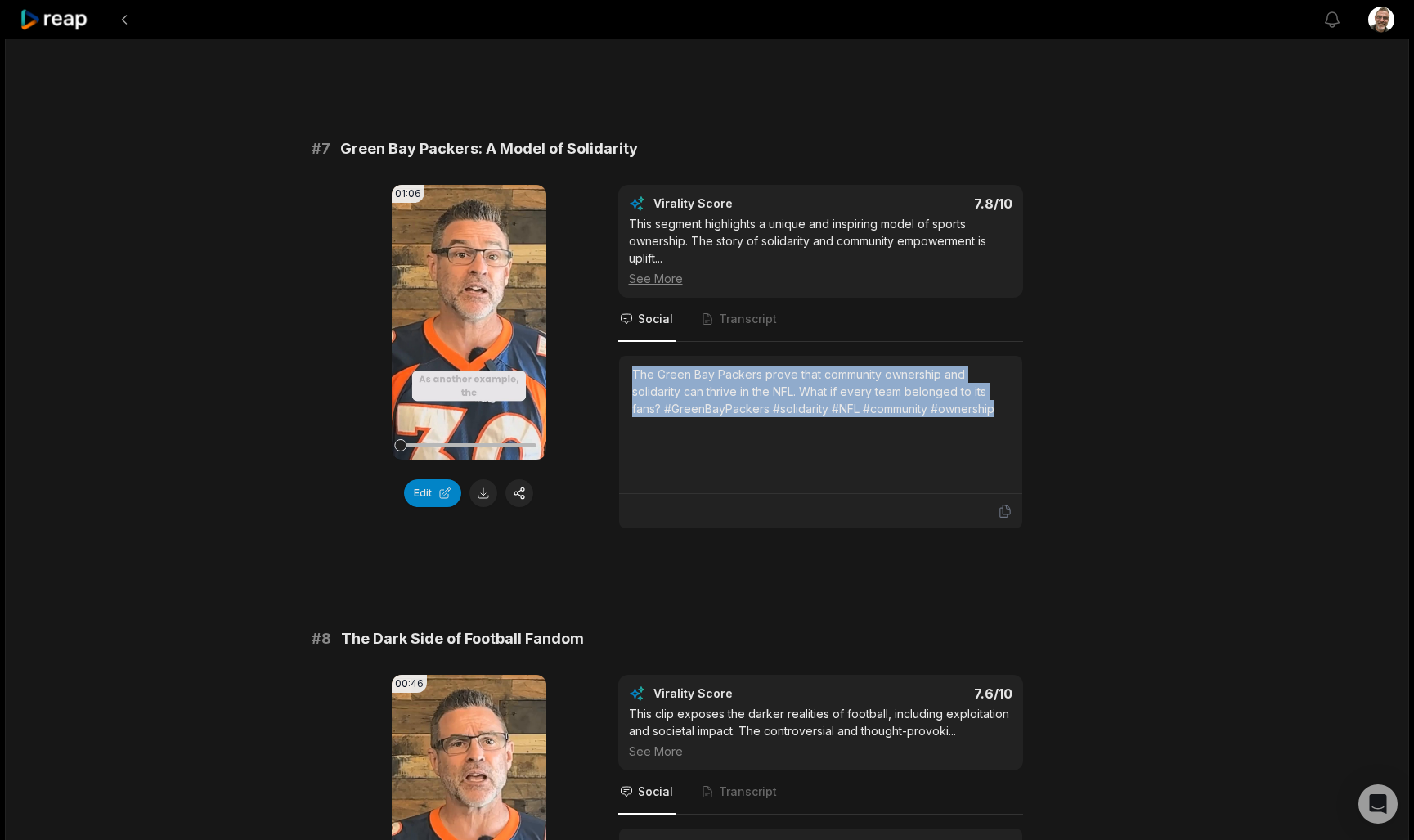
drag, startPoint x: 1011, startPoint y: 417, endPoint x: 627, endPoint y: 348, distance: 390.1
click at [627, 348] on div "Virality Score 7.8 /10 This segment highlights a unique and inspiring model of …" at bounding box center [820, 357] width 405 height 344
copy div "The Green Bay Packers prove that community ownership and solidarity can thrive …"
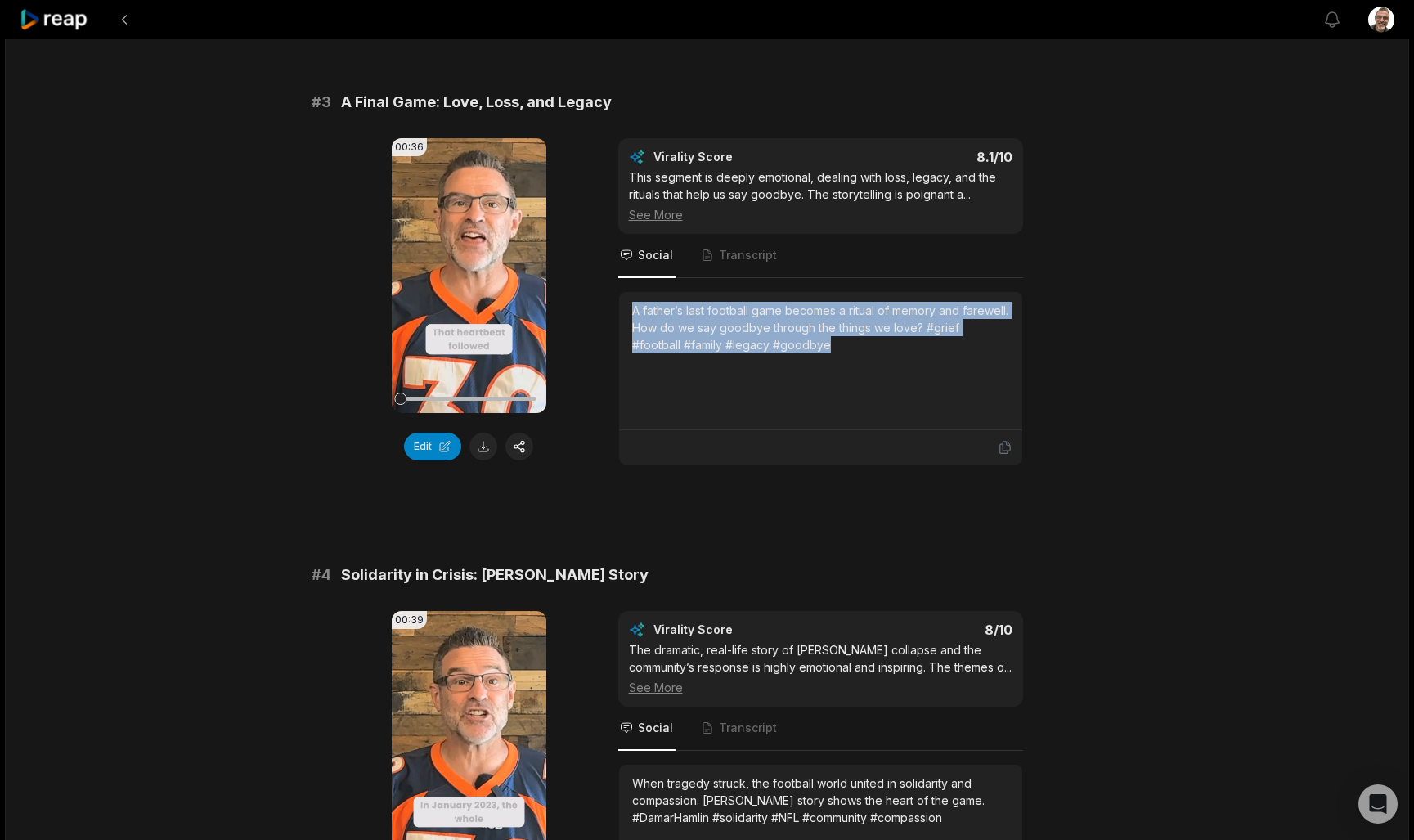
scroll to position [1073, 0]
drag, startPoint x: 841, startPoint y: 333, endPoint x: 626, endPoint y: 286, distance: 220.1
click at [626, 293] on div "A father’s last football game becomes a ritual of memory and farewell. How do w…" at bounding box center [820, 362] width 403 height 138
copy div "A father’s last football game becomes a ritual of memory and farewell. How do w…"
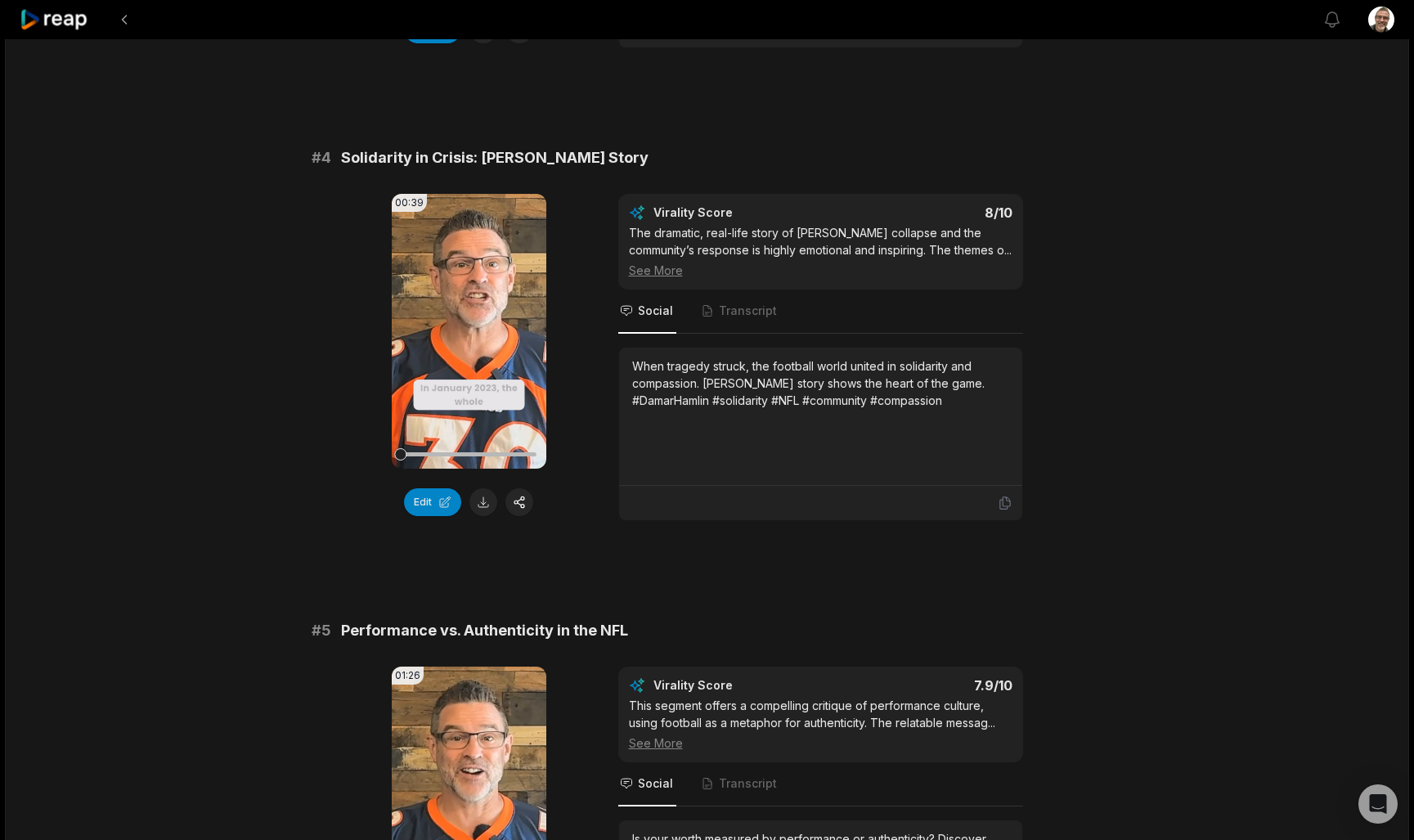
scroll to position [1491, 0]
click at [1001, 413] on div "When tragedy struck, the football world united in solidarity and compassion. [P…" at bounding box center [821, 415] width 377 height 118
drag, startPoint x: 979, startPoint y: 407, endPoint x: 652, endPoint y: 325, distance: 337.1
click at [652, 325] on div "Virality Score 8 /10 The dramatic, real-life story of Damar Hamlin’s collapse a…" at bounding box center [820, 356] width 405 height 327
click at [944, 417] on div "When tragedy struck, the football world united in solidarity and compassion. [P…" at bounding box center [821, 415] width 377 height 118
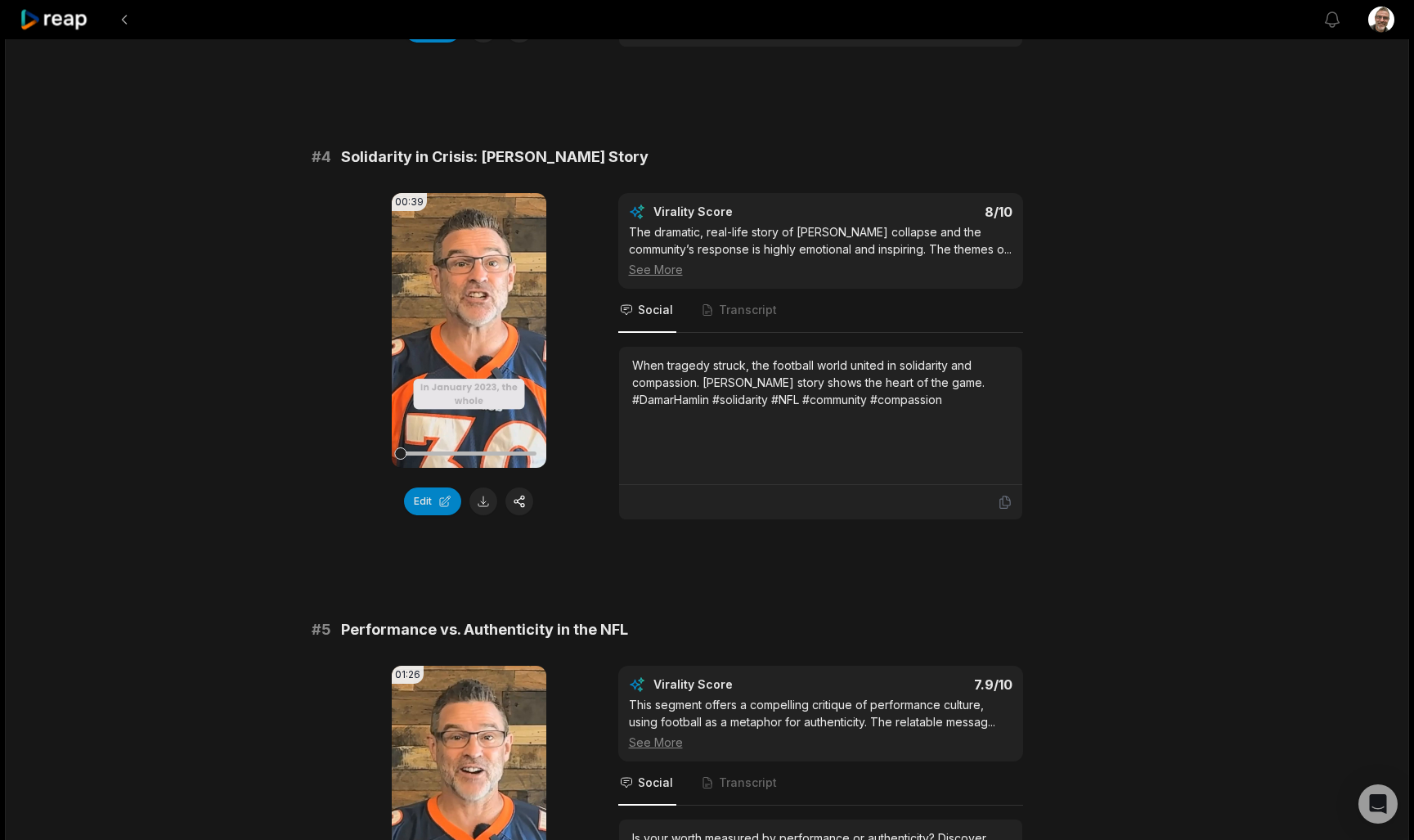
drag, startPoint x: 966, startPoint y: 400, endPoint x: 632, endPoint y: 367, distance: 335.6
click at [632, 367] on div "When tragedy struck, the football world united in solidarity and compassion. [P…" at bounding box center [821, 382] width 377 height 51
copy div "When tragedy struck, the football world united in solidarity and compassion. [P…"
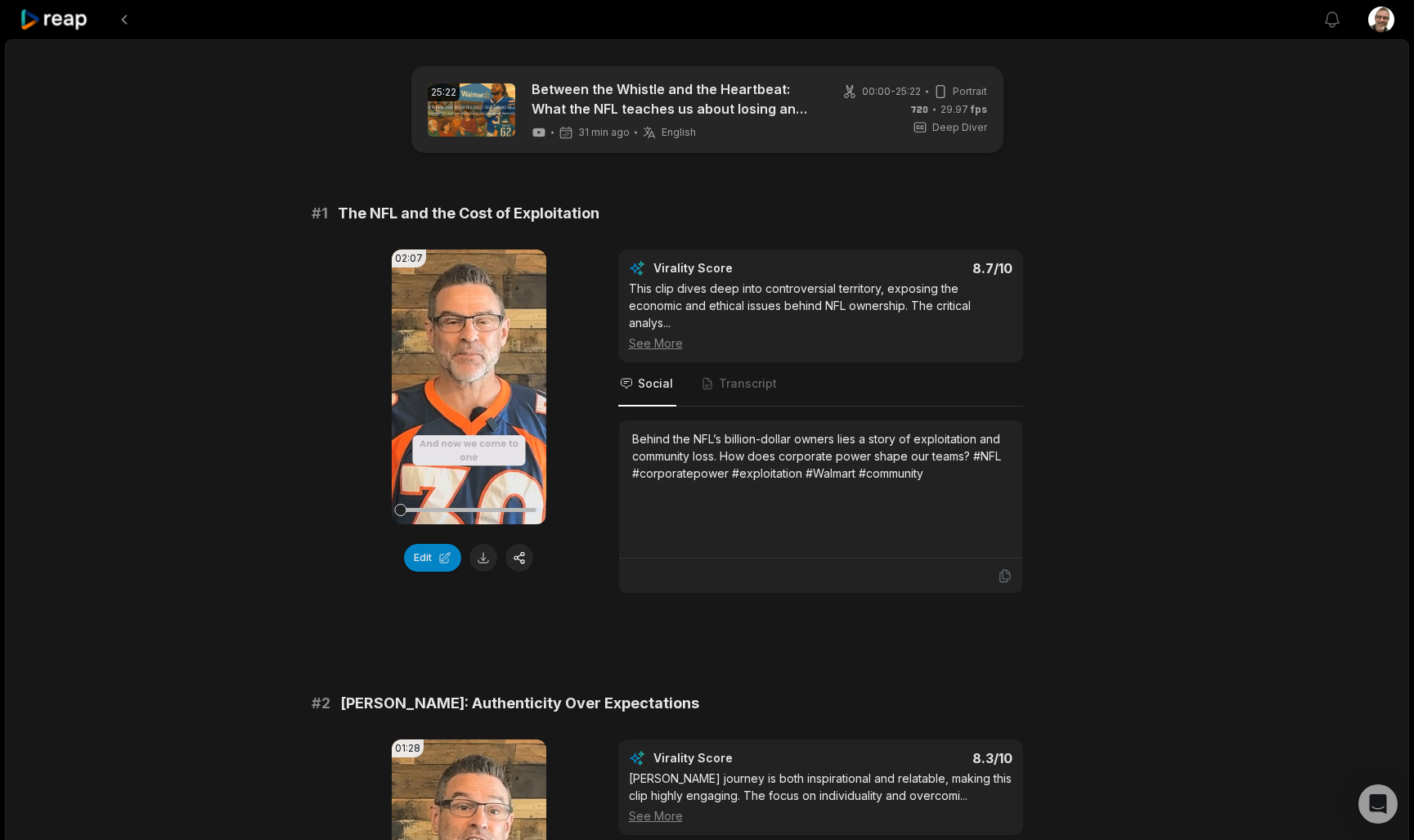
scroll to position [0, 0]
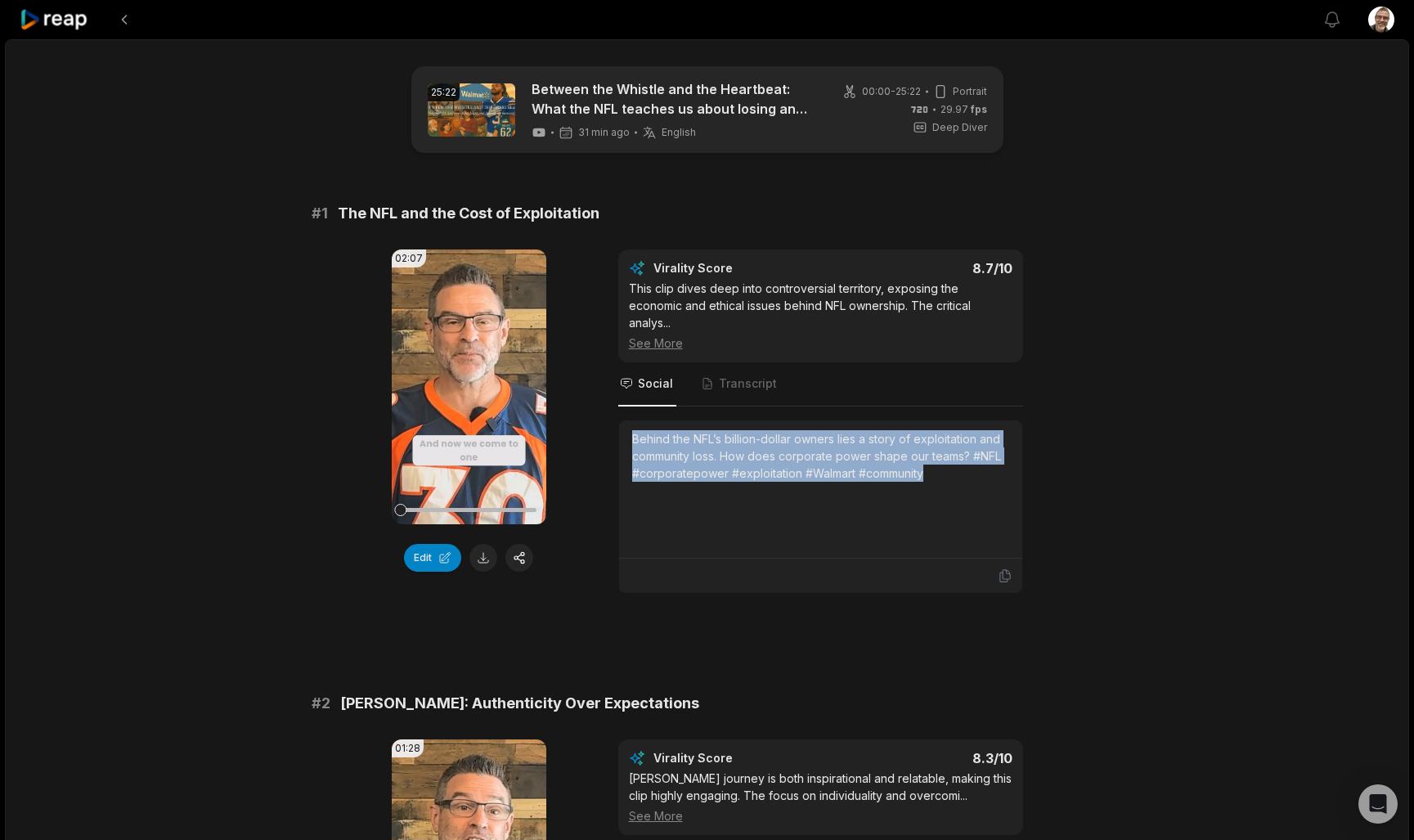
drag, startPoint x: 953, startPoint y: 466, endPoint x: 634, endPoint y: 418, distance: 322.6
click at [634, 430] on div "Behind the NFL’s billion-dollar owners lies a story of exploitation and communi…" at bounding box center [821, 489] width 377 height 118
copy div "Behind the NFL’s billion-dollar owners lies a story of exploitation and communi…"
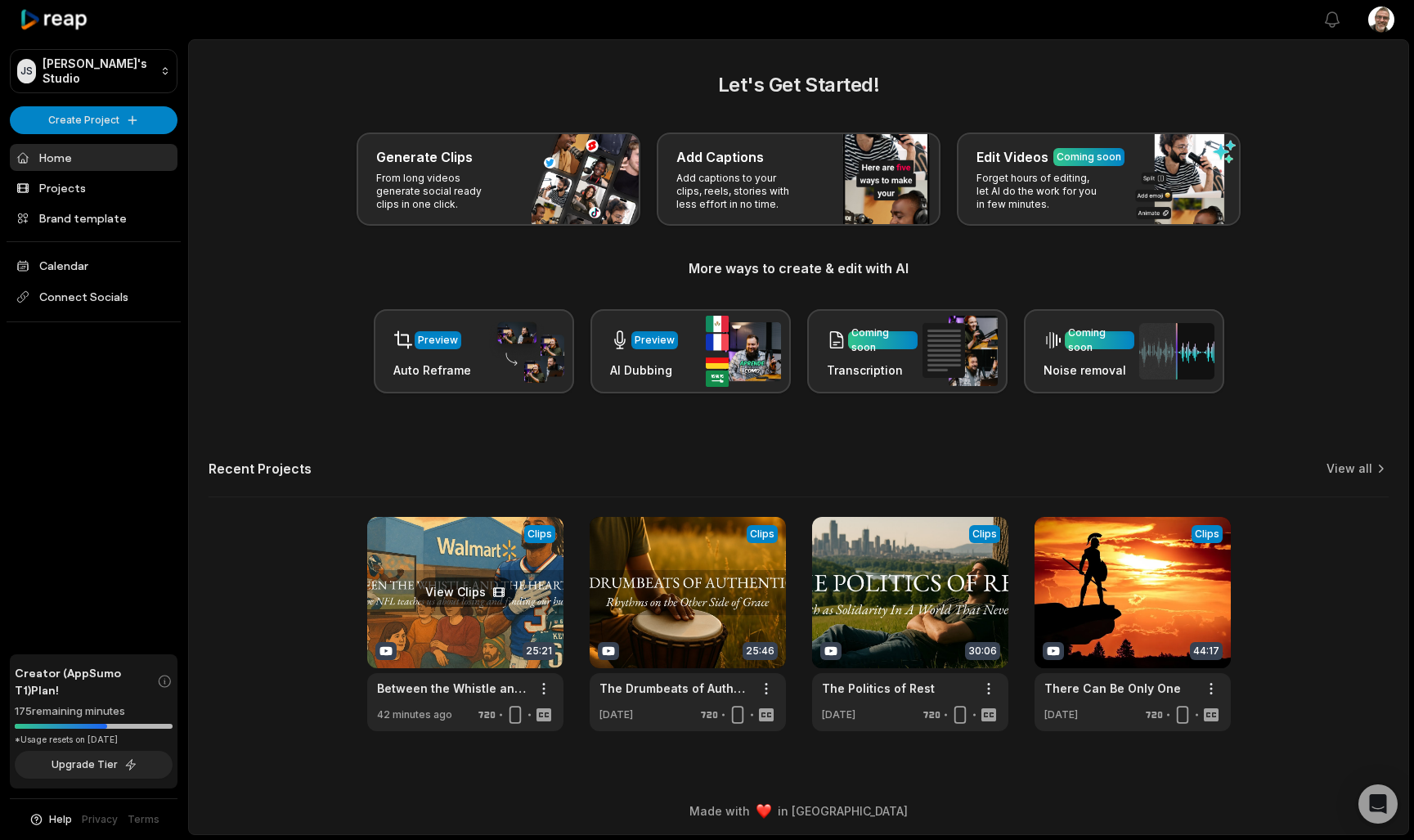
click at [502, 591] on link at bounding box center [465, 624] width 196 height 214
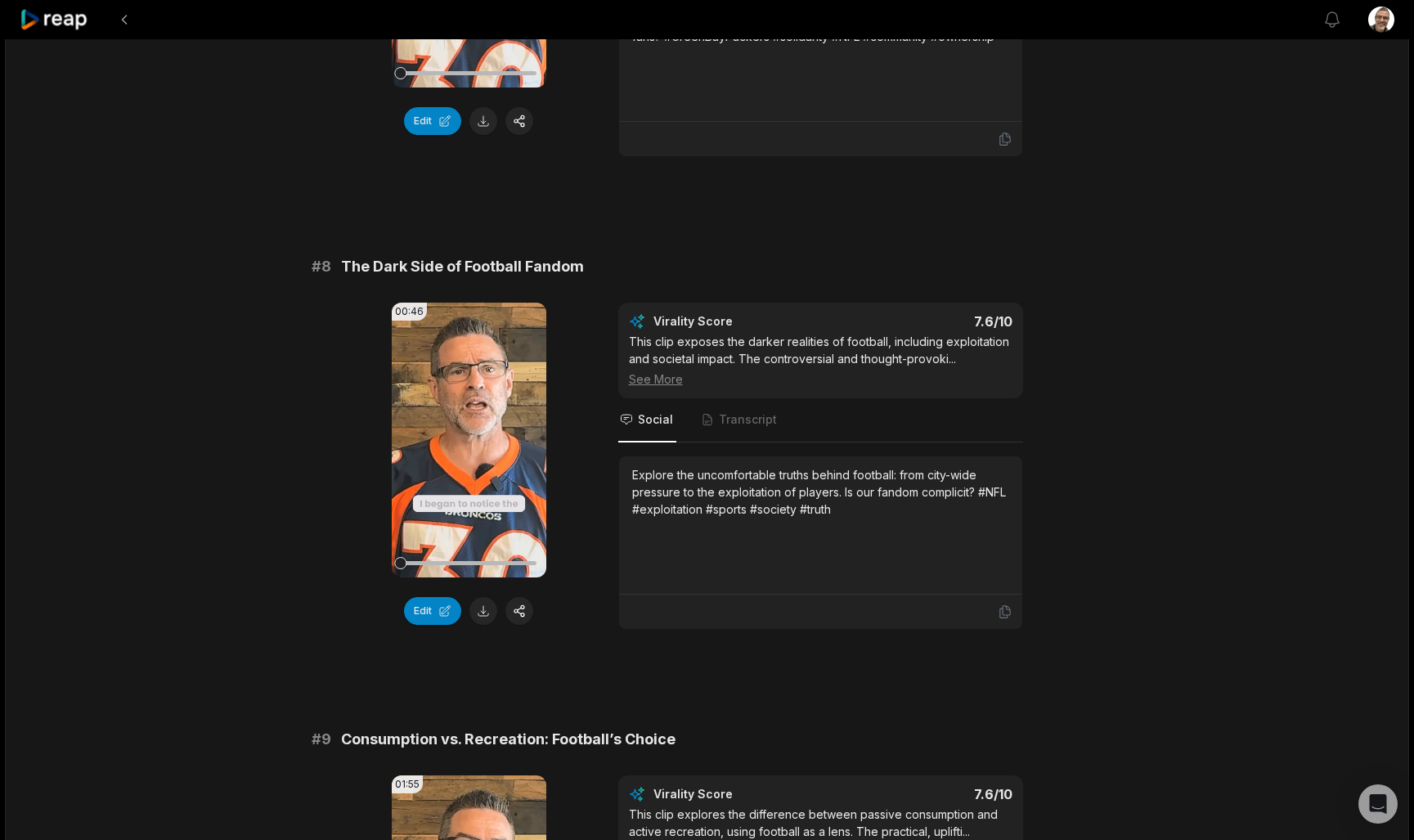
scroll to position [3594, 0]
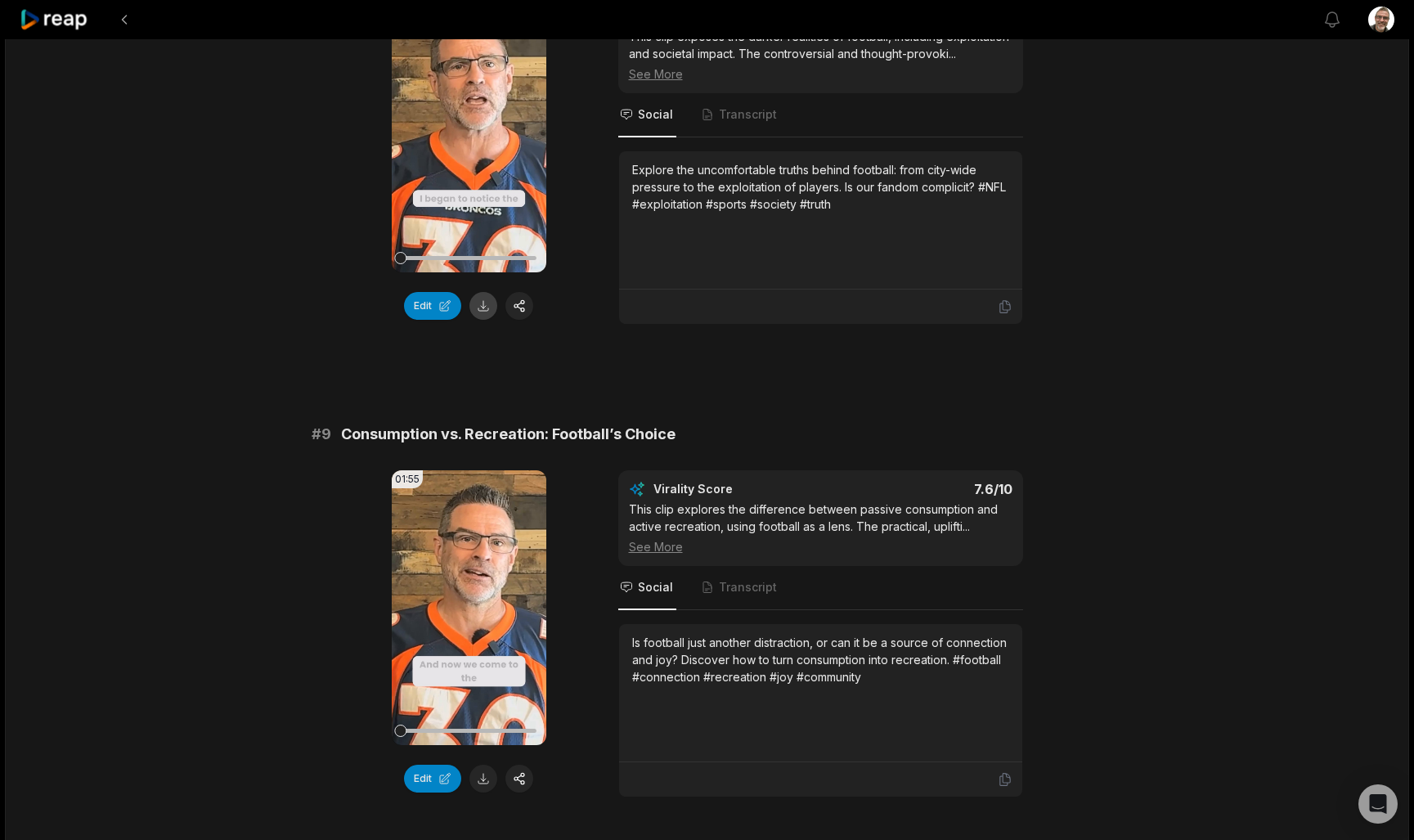
click at [485, 317] on button at bounding box center [483, 306] width 28 height 28
click at [479, 783] on button at bounding box center [483, 778] width 28 height 28
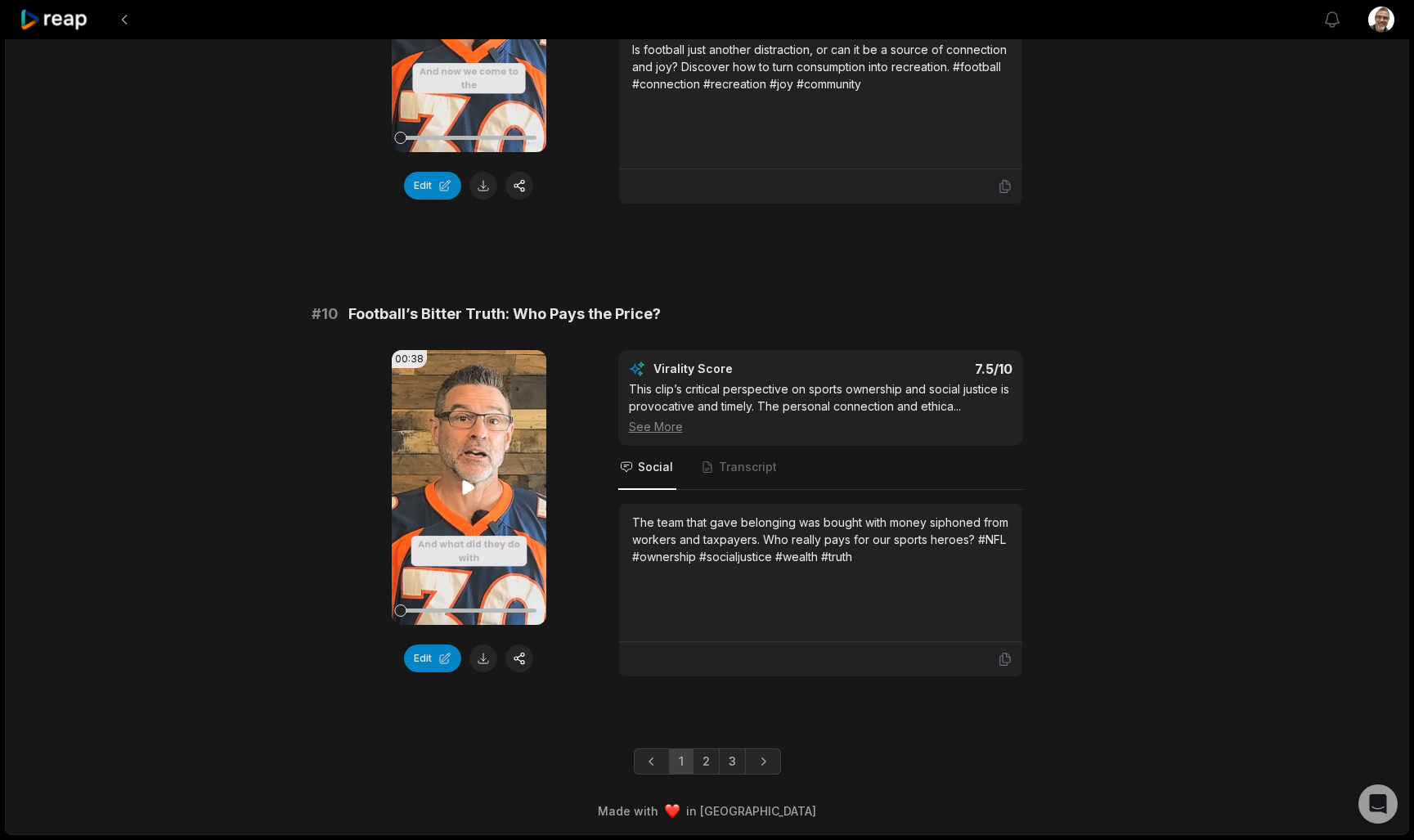
scroll to position [4186, 0]
click at [472, 655] on button at bounding box center [483, 658] width 28 height 28
click at [710, 760] on link "2" at bounding box center [707, 761] width 27 height 26
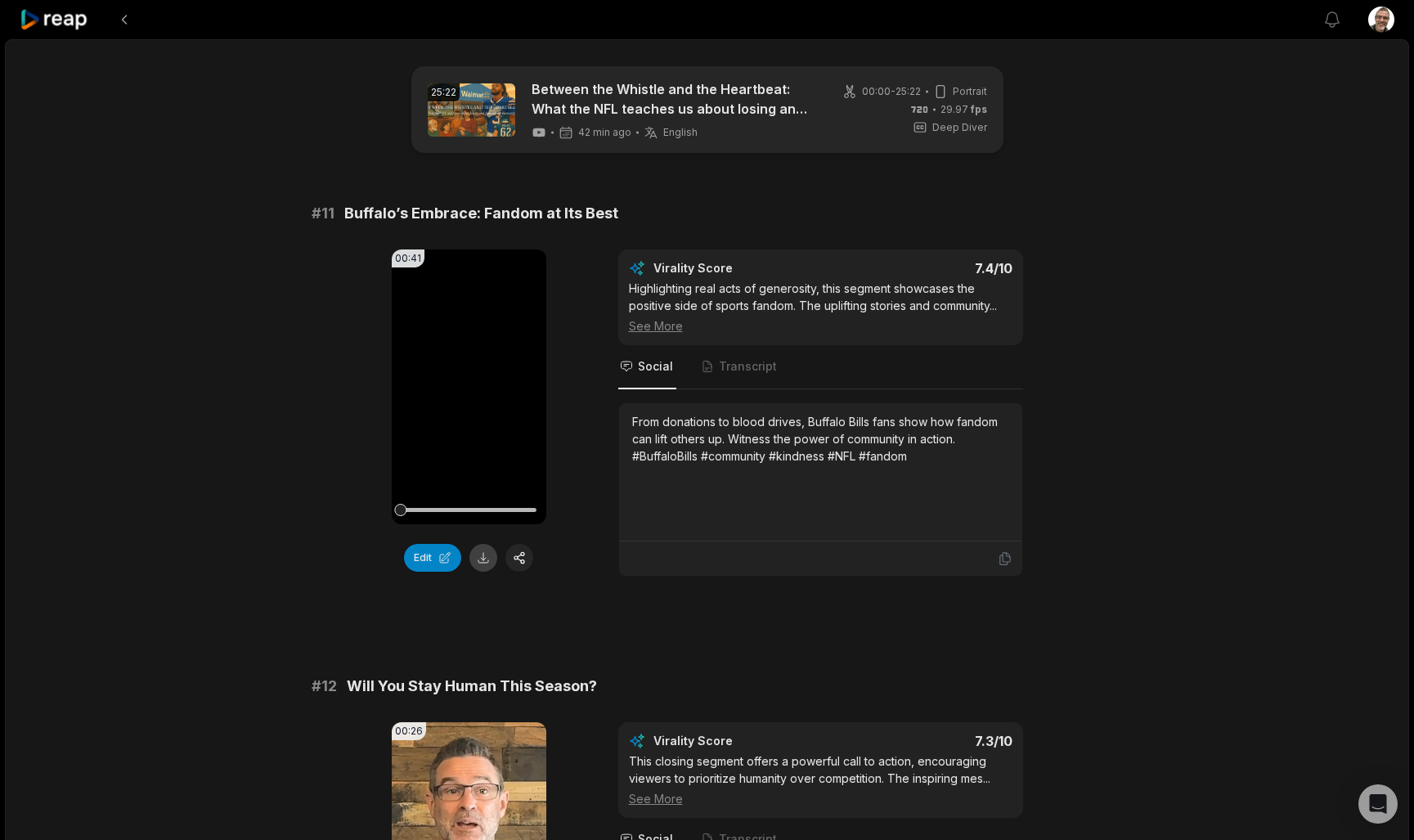
click at [483, 562] on button at bounding box center [483, 557] width 28 height 28
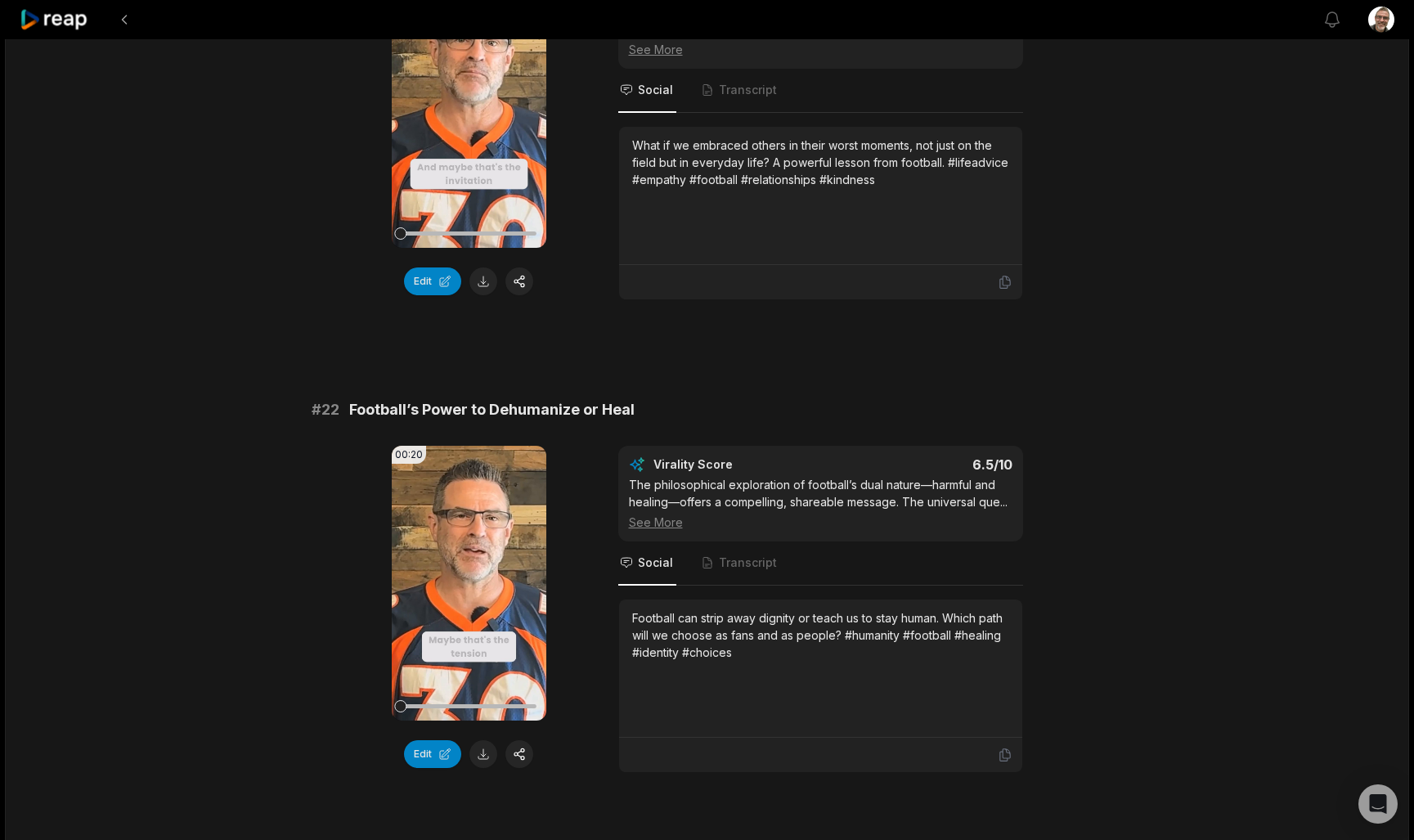
scroll to position [287, 0]
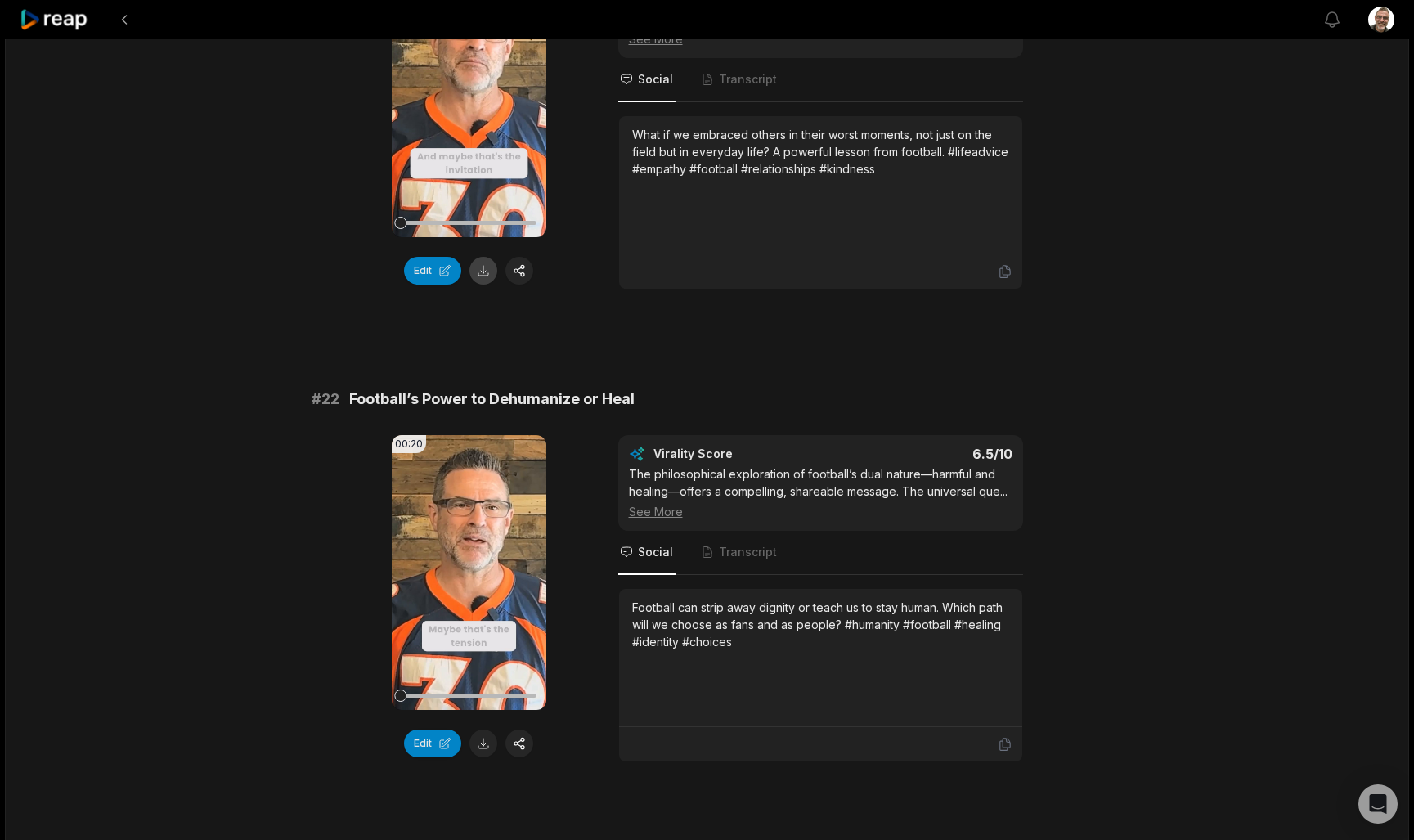
click at [483, 276] on button at bounding box center [483, 270] width 28 height 28
click at [488, 748] on button at bounding box center [483, 743] width 28 height 28
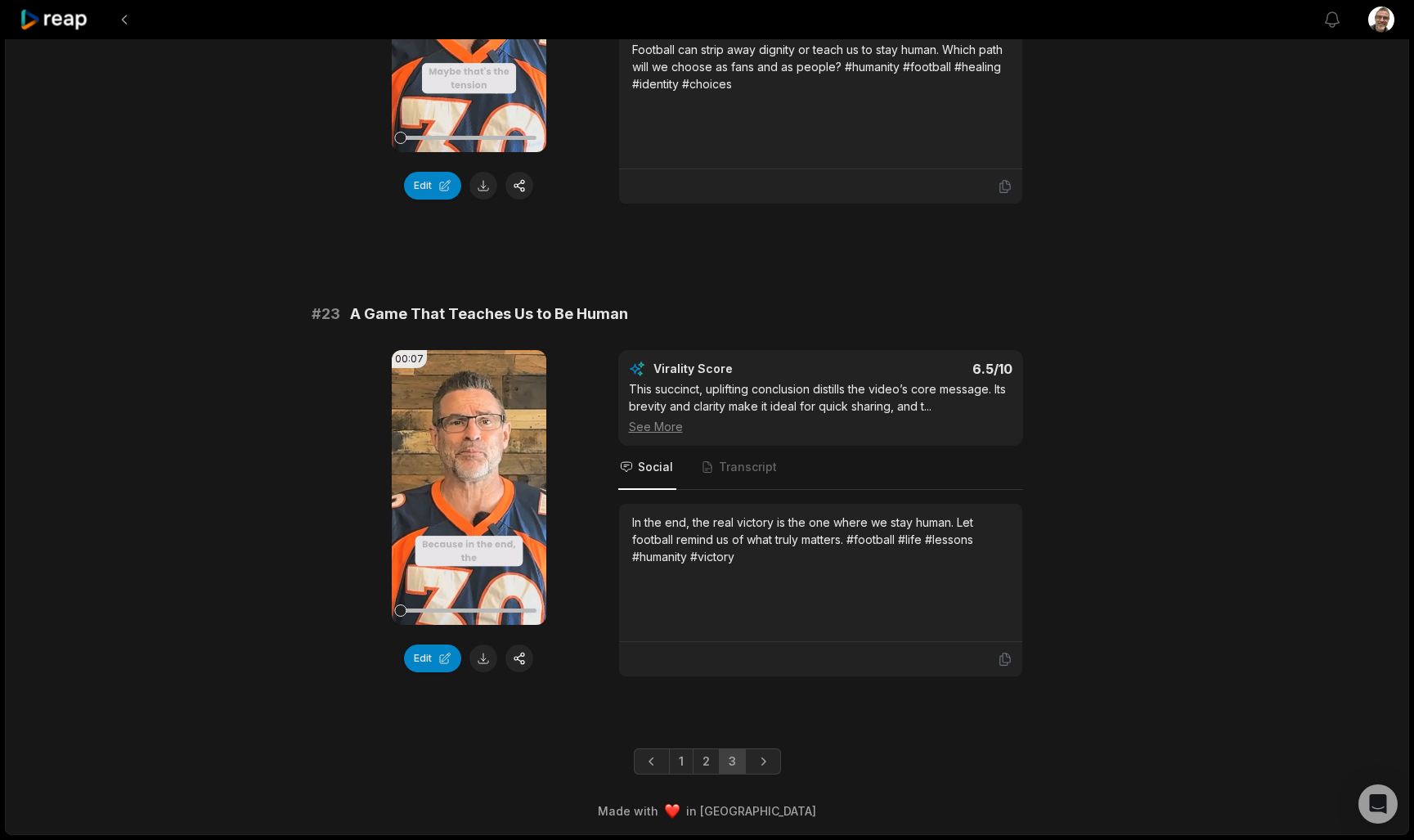
scroll to position [844, 0]
click at [486, 658] on button at bounding box center [483, 658] width 28 height 28
click at [707, 763] on link "2" at bounding box center [707, 761] width 27 height 26
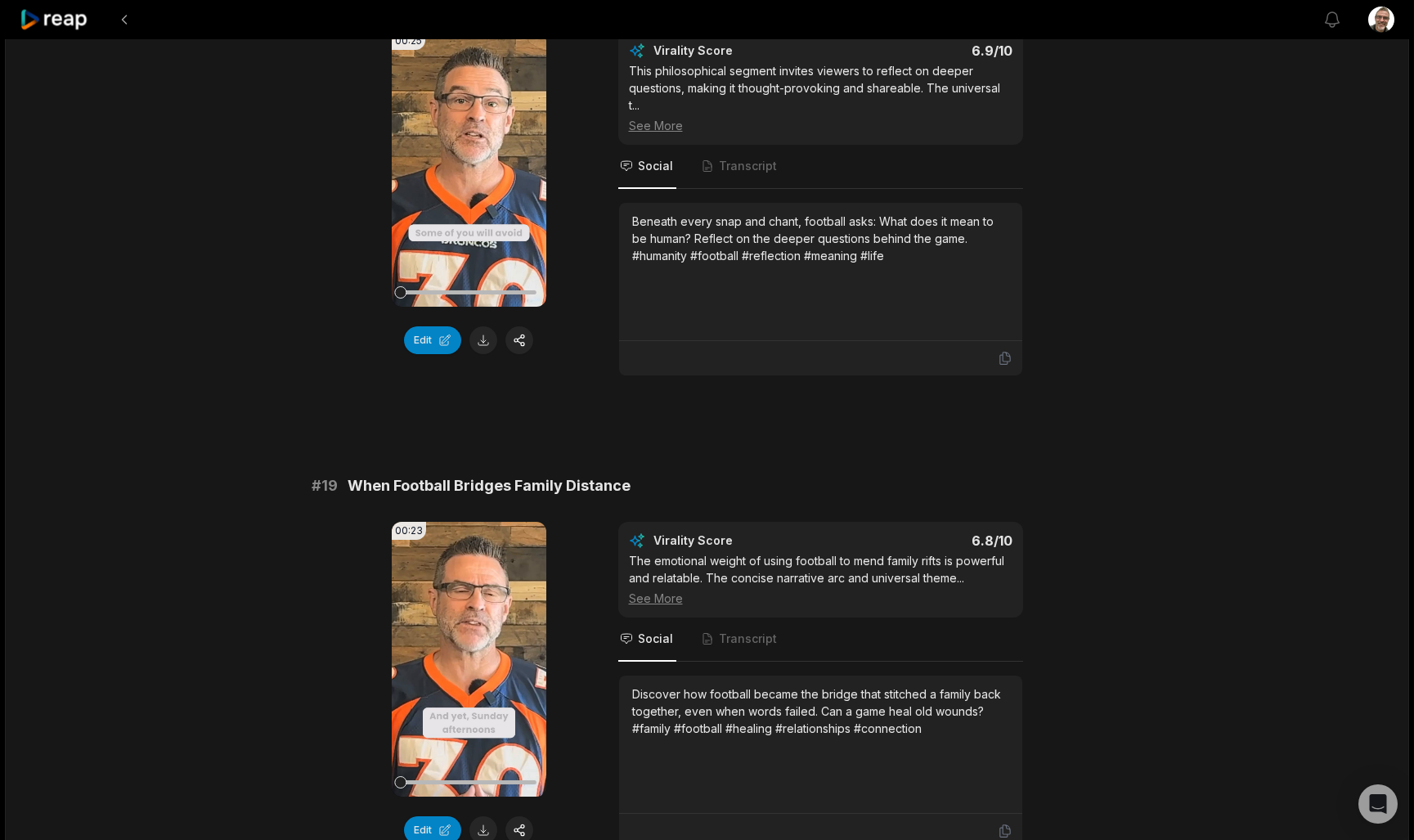
scroll to position [3665, 0]
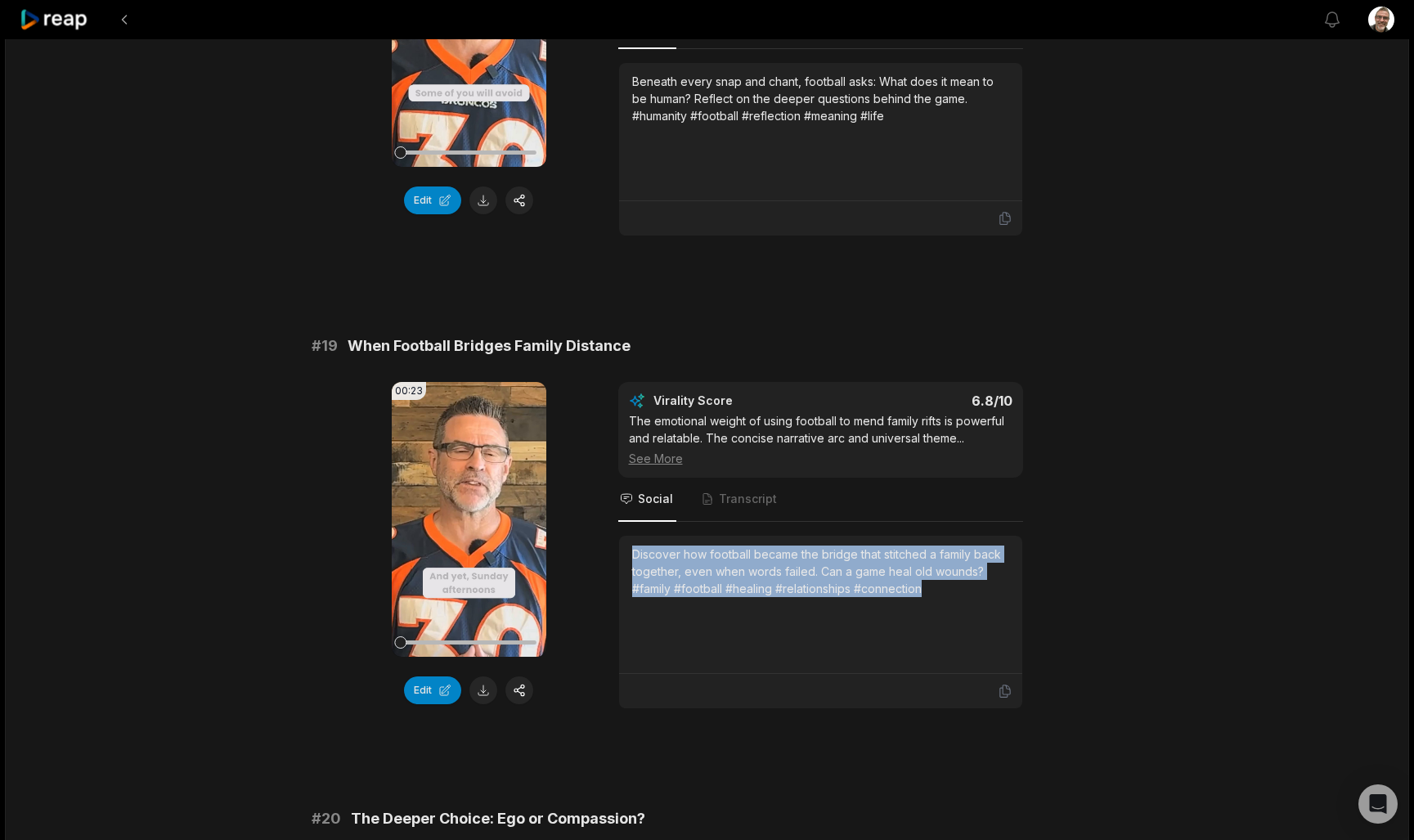
drag, startPoint x: 949, startPoint y: 608, endPoint x: 586, endPoint y: 549, distance: 367.8
click at [586, 549] on div "00:23 Your browser does not support mp4 format. Edit Virality Score 6.8 /10 The…" at bounding box center [707, 545] width 792 height 327
copy div "Discover how football became the bridge that stitched a family back together, e…"
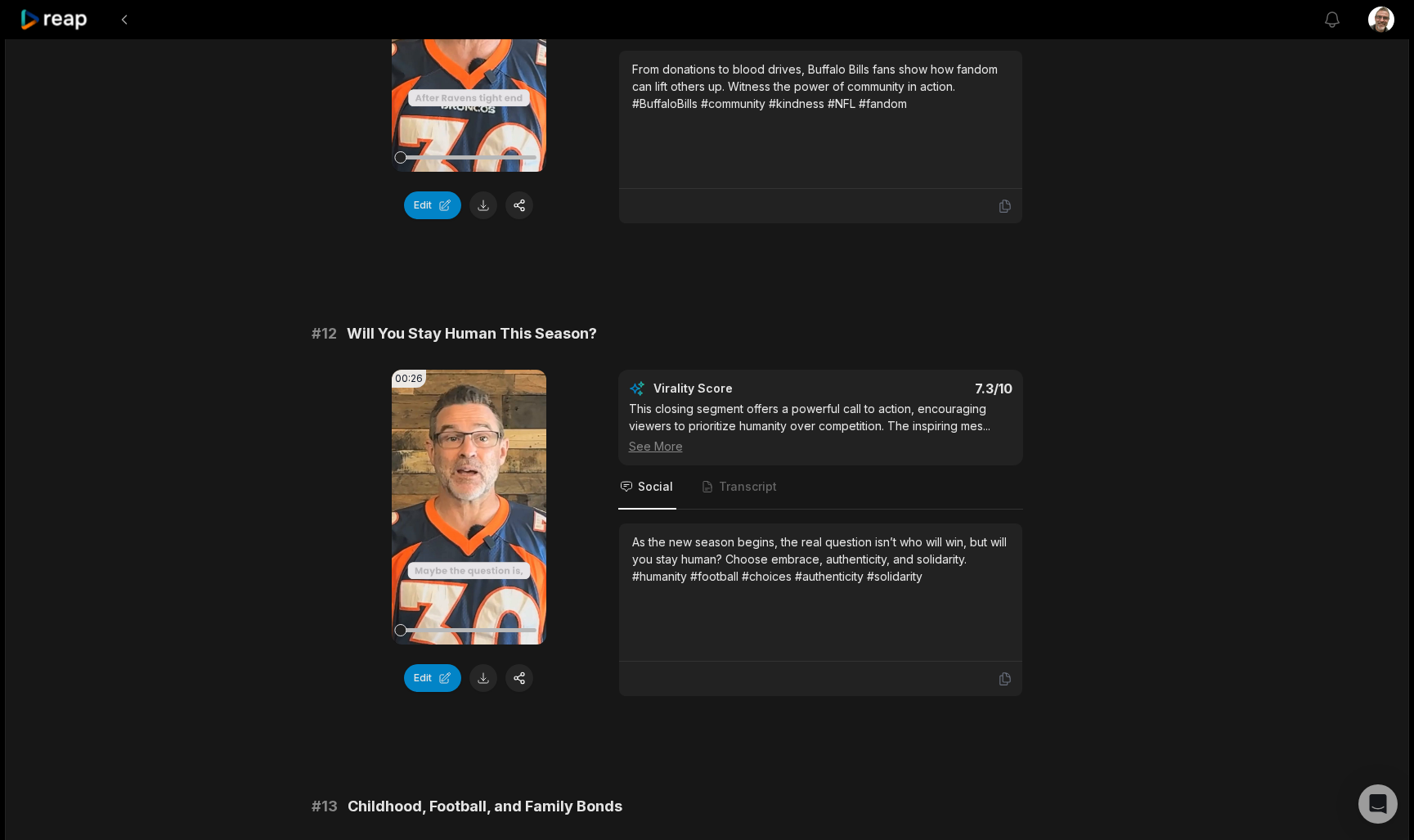
scroll to position [349, 0]
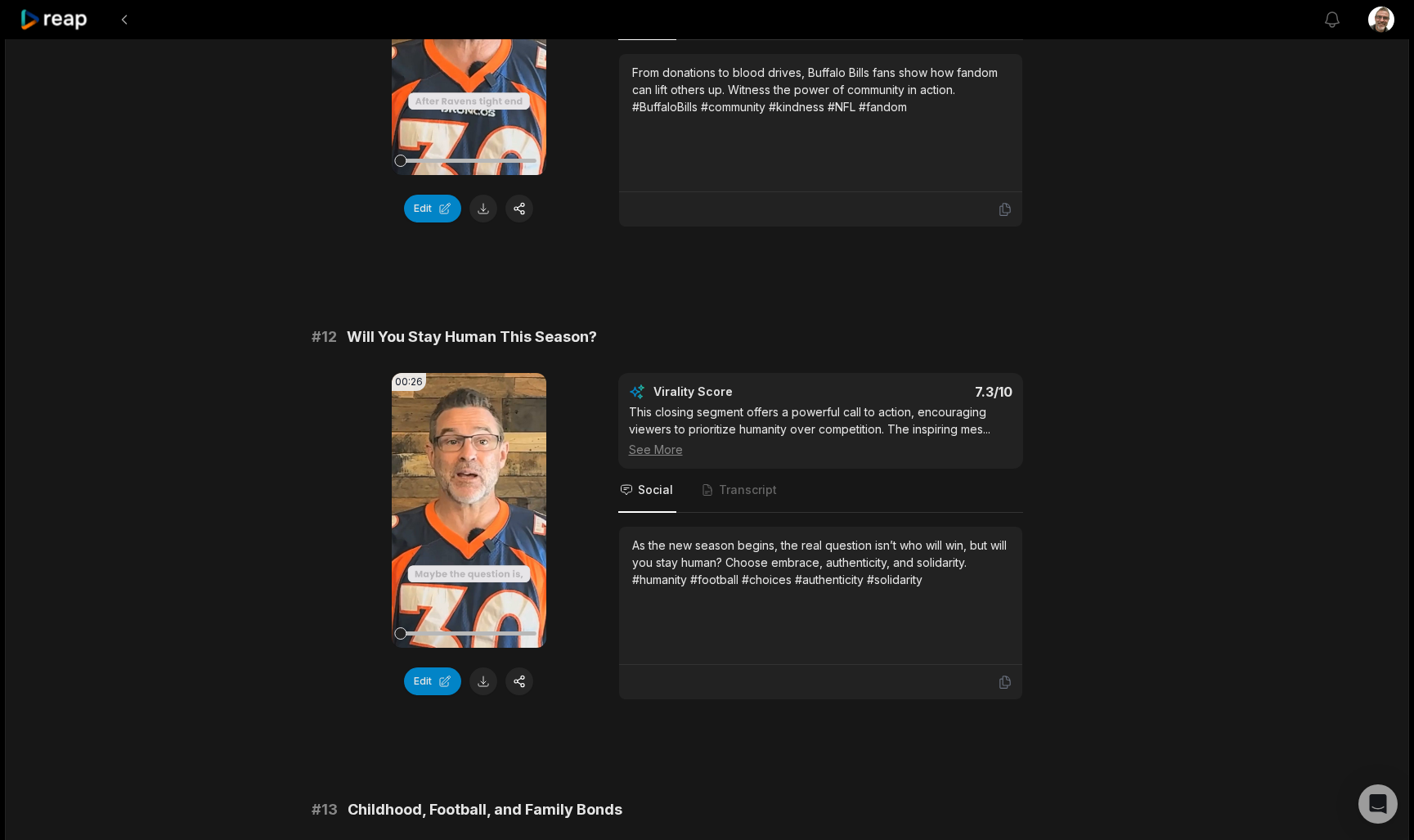
click at [965, 595] on div "As the new season begins, the real question isn’t who will win, but will you st…" at bounding box center [821, 595] width 377 height 118
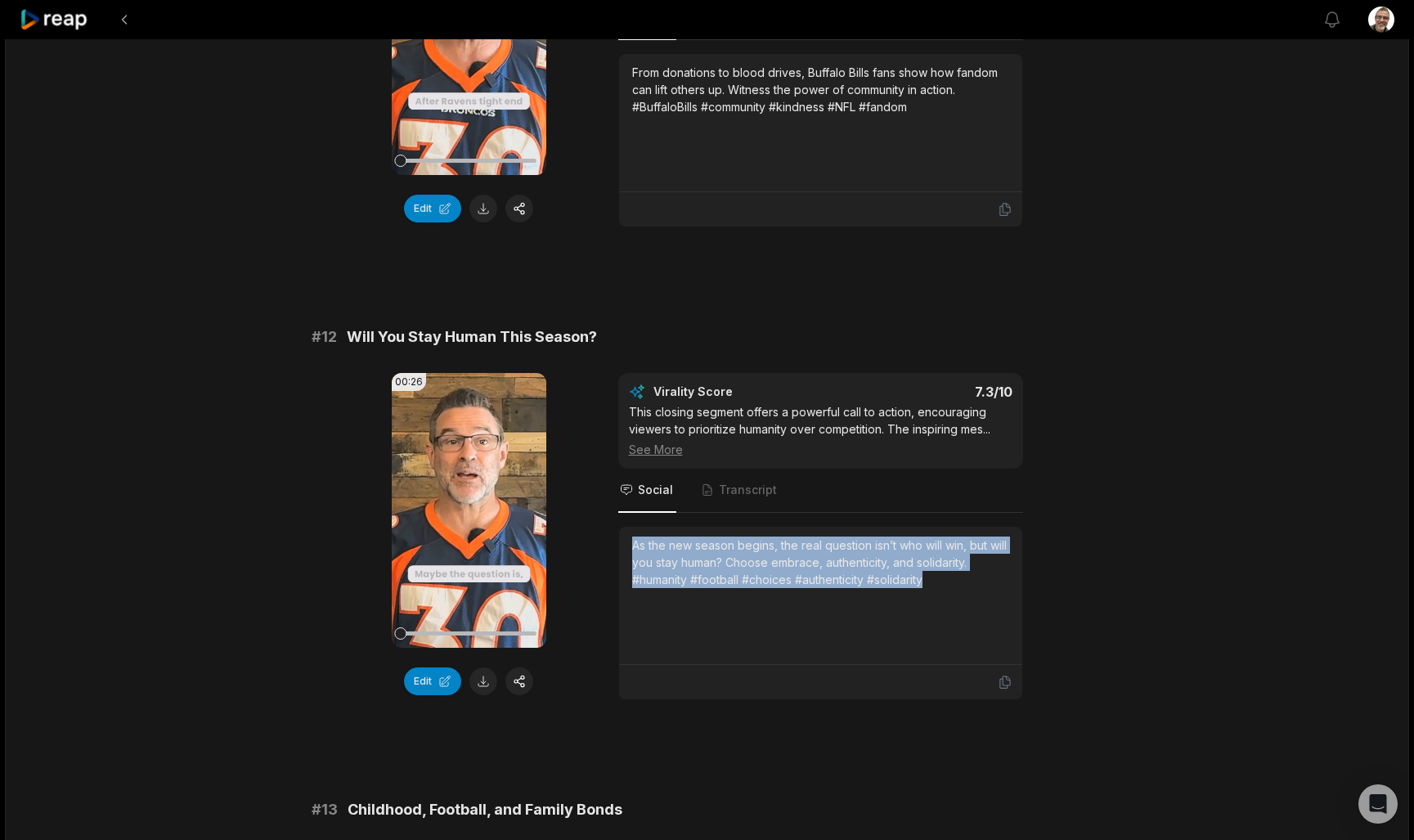
drag, startPoint x: 962, startPoint y: 586, endPoint x: 598, endPoint y: 518, distance: 370.3
click at [598, 518] on div "00:26 Your browser does not support mp4 format. Edit Virality Score 7.3 /10 Thi…" at bounding box center [707, 537] width 792 height 327
copy div "As the new season begins, the real question isn’t who will win, but will you st…"
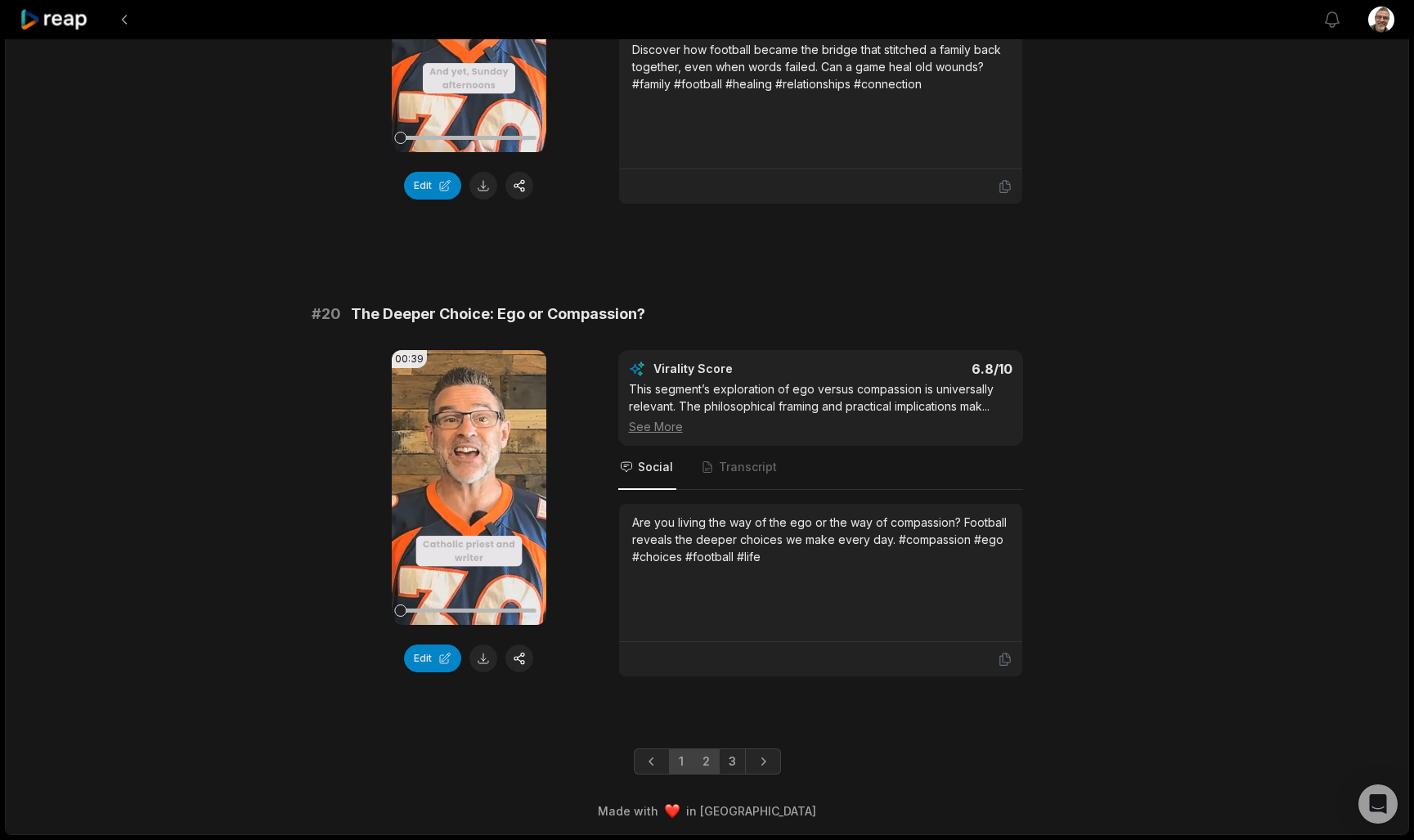
scroll to position [4186, 0]
click at [677, 753] on link "1" at bounding box center [681, 761] width 25 height 26
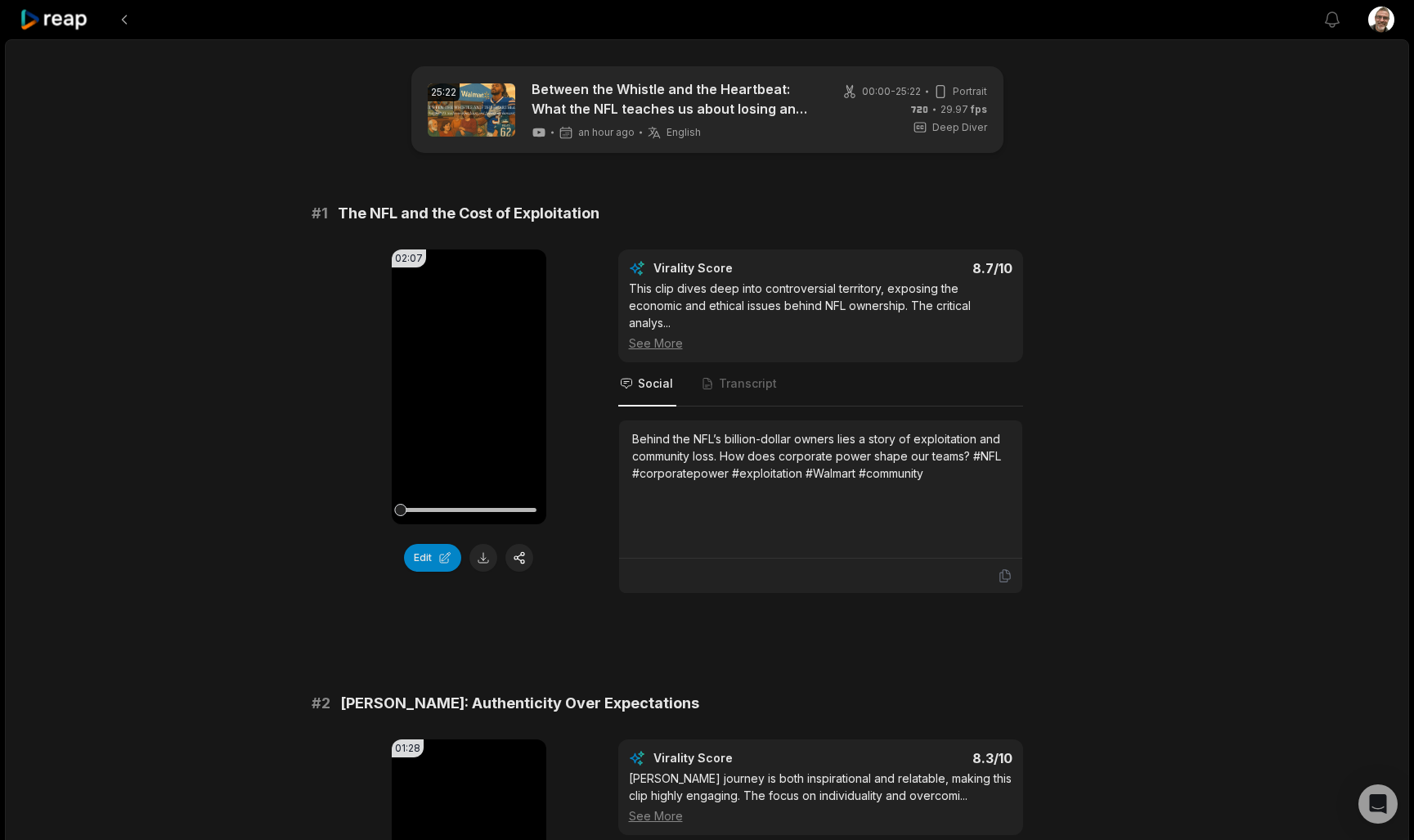
scroll to position [-1, 0]
